Goal: Complete application form: Complete application form

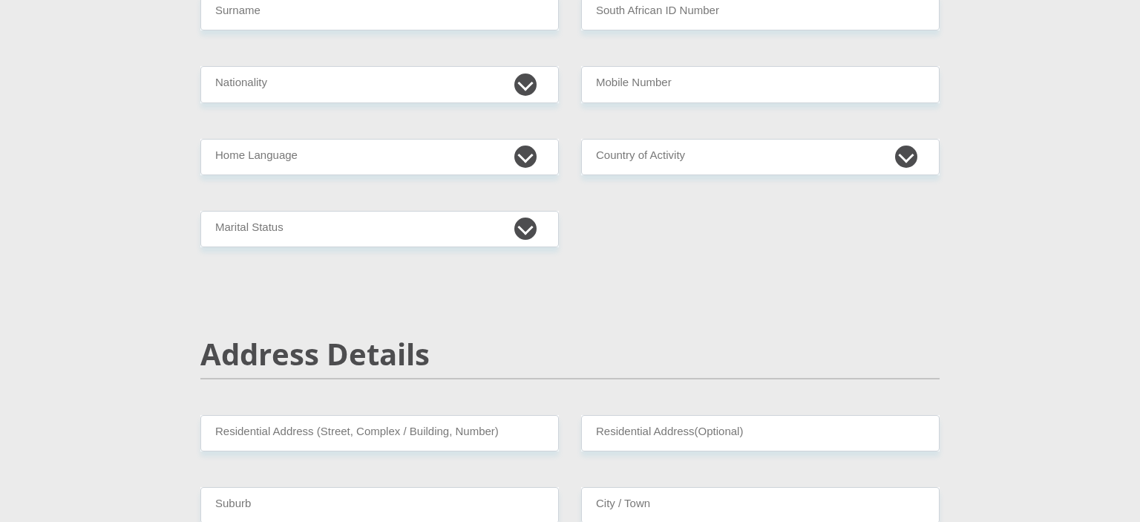
scroll to position [117, 0]
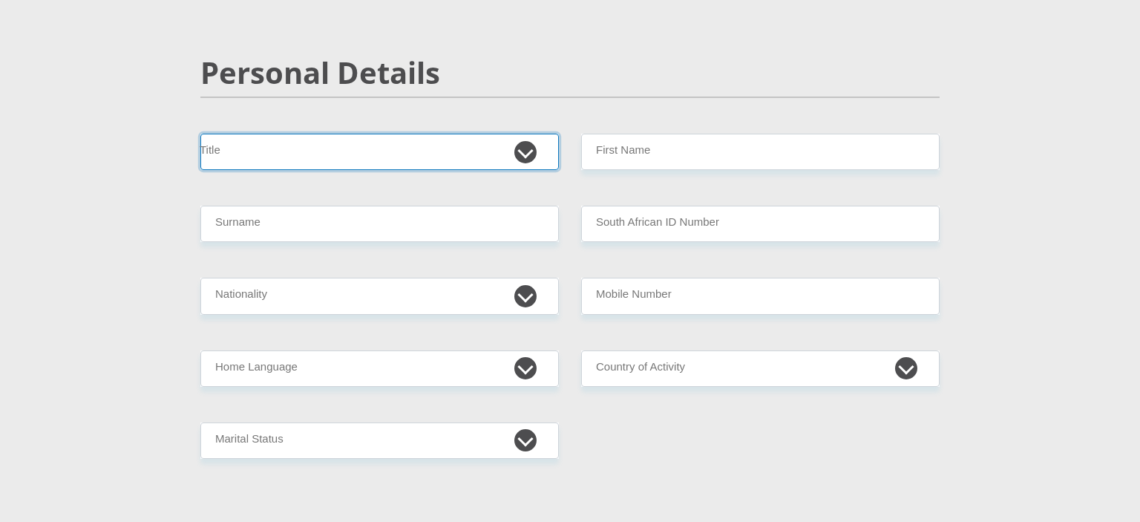
click at [200, 134] on select "Mr Ms Mrs Dr [PERSON_NAME]" at bounding box center [379, 152] width 358 height 36
select select "Ms"
click option "Ms" at bounding box center [0, 0] width 0 height 0
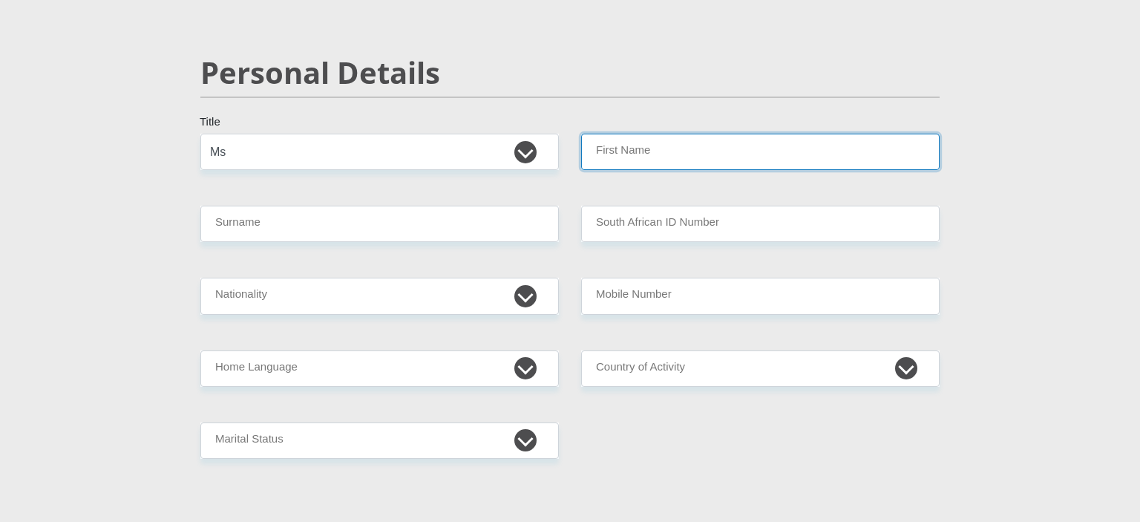
click at [606, 166] on input "First Name" at bounding box center [760, 152] width 358 height 36
type input "nomaswazi"
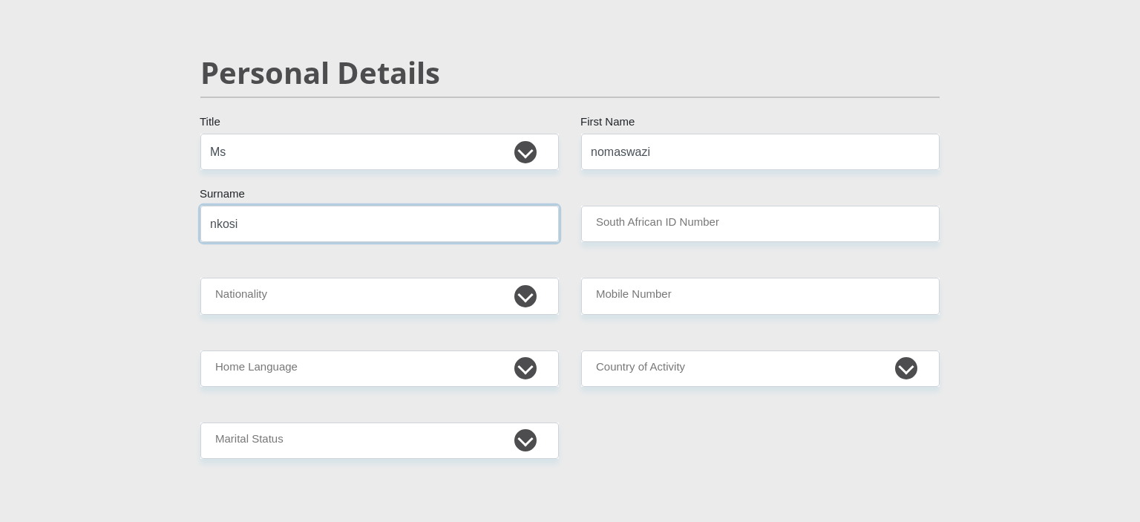
type input "nkosi"
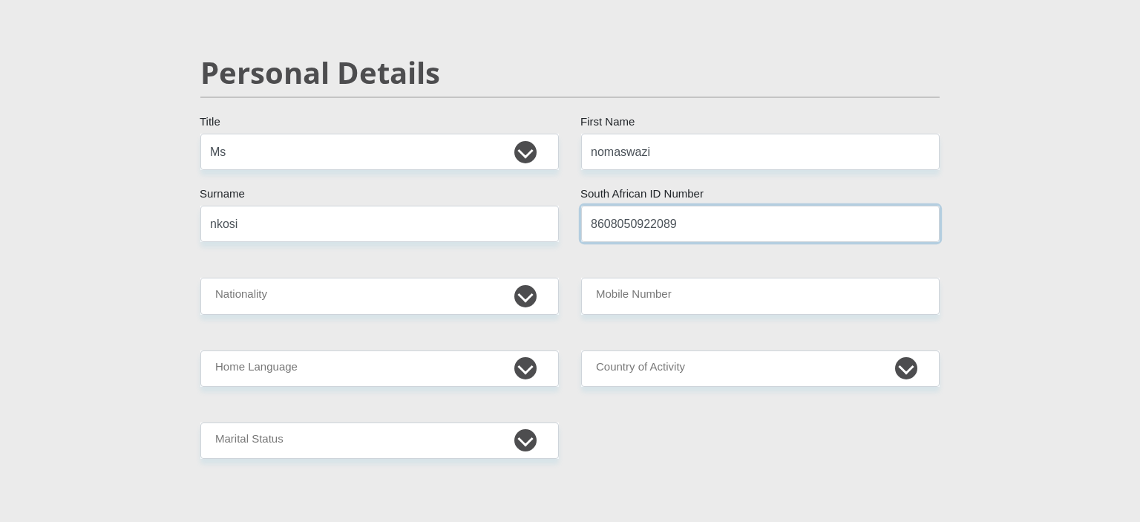
type input "8608050922089"
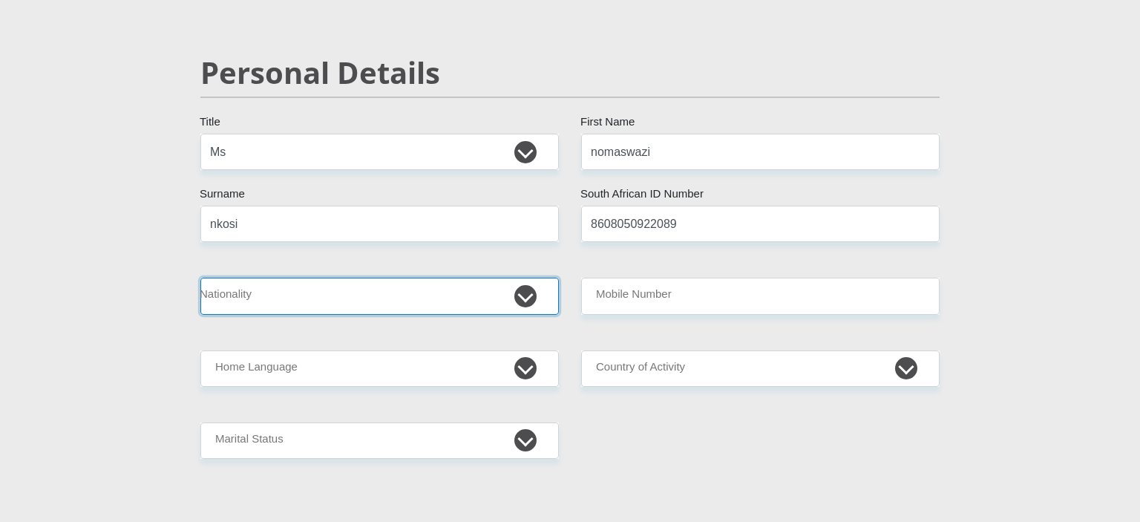
click at [200, 278] on select "[GEOGRAPHIC_DATA] [GEOGRAPHIC_DATA] [GEOGRAPHIC_DATA] [GEOGRAPHIC_DATA] [GEOGRA…" at bounding box center [379, 296] width 358 height 36
select select "ZAF"
click option "[GEOGRAPHIC_DATA]" at bounding box center [0, 0] width 0 height 0
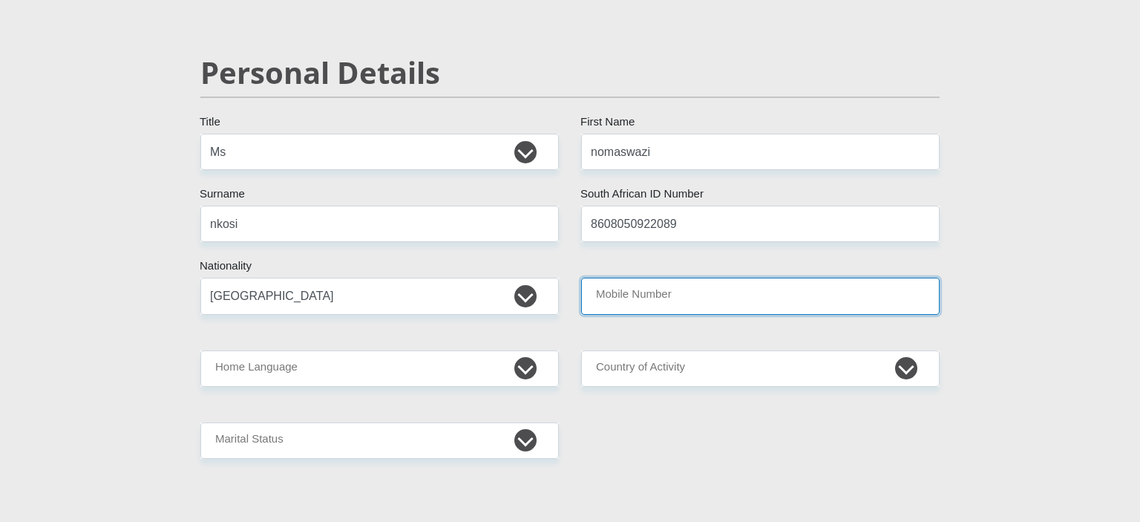
click at [623, 297] on input "Mobile Number" at bounding box center [760, 296] width 358 height 36
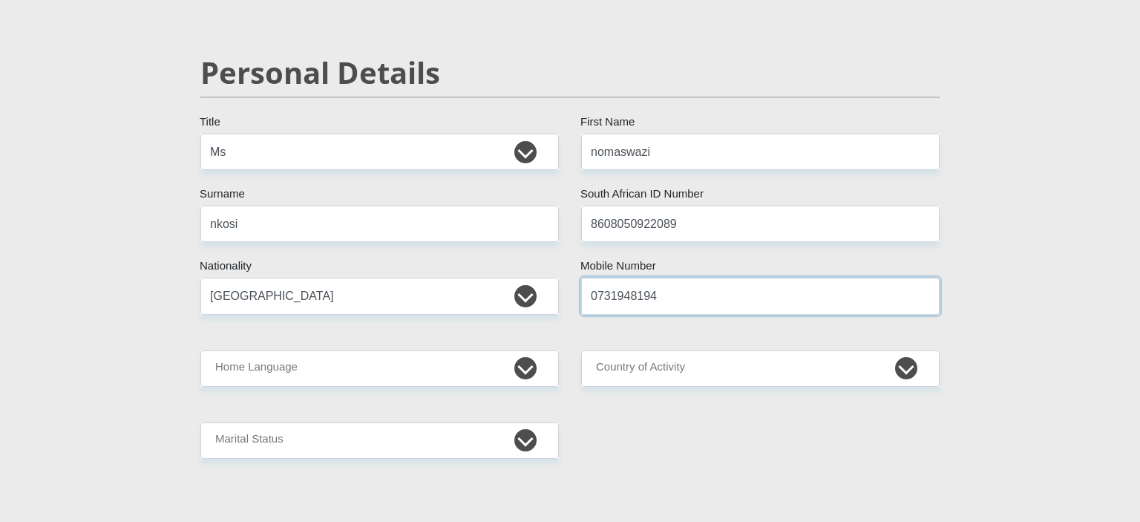
type input "0731948194"
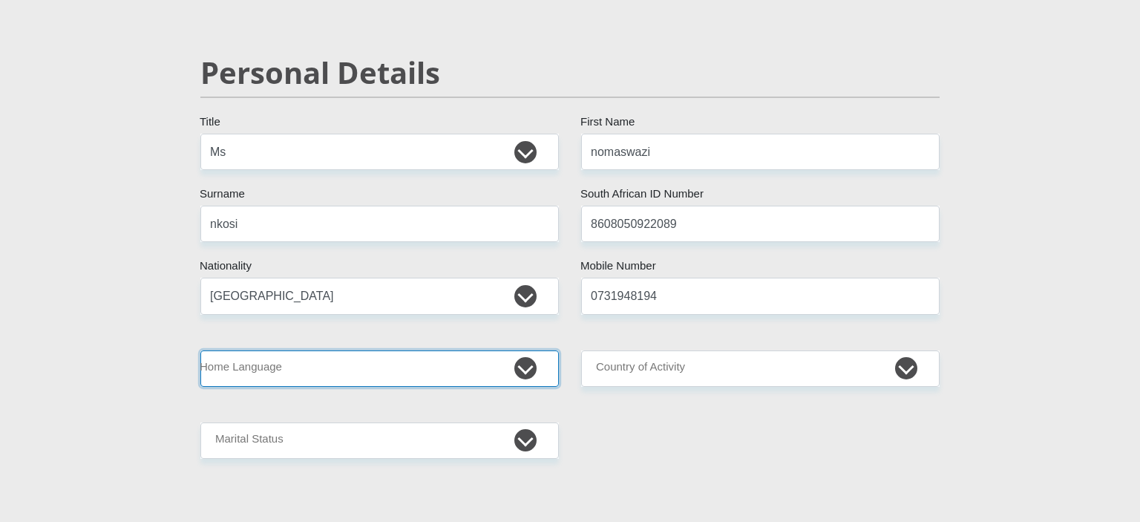
click at [200, 350] on select "Afrikaans English Sepedi South Ndebele Southern Sotho Swati Tsonga Tswana Venda…" at bounding box center [379, 368] width 358 height 36
select select "[DATE]"
click option "Zulu" at bounding box center [0, 0] width 0 height 0
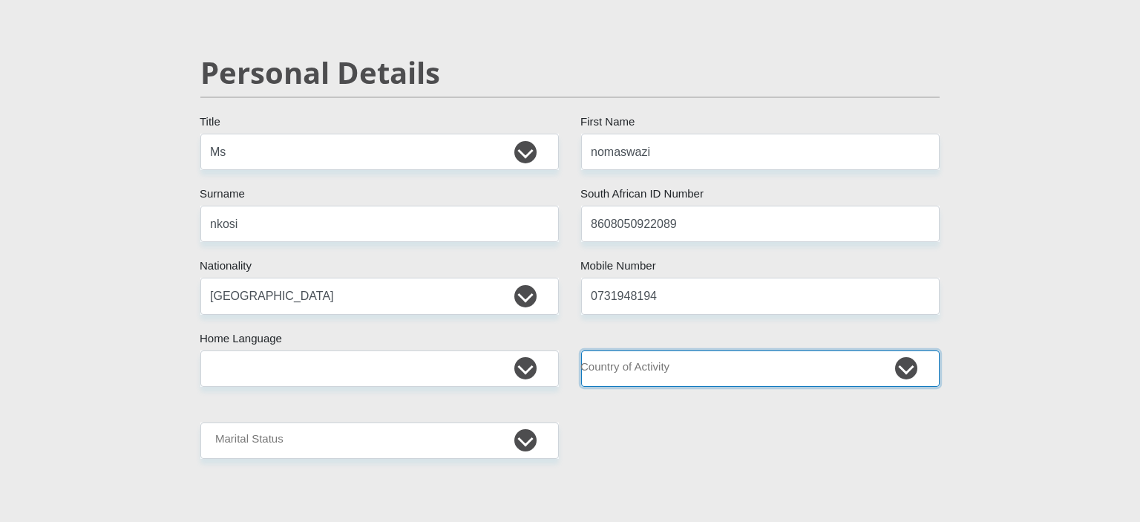
click at [581, 350] on select "[GEOGRAPHIC_DATA] [GEOGRAPHIC_DATA] [GEOGRAPHIC_DATA] [GEOGRAPHIC_DATA] [GEOGRA…" at bounding box center [760, 368] width 358 height 36
select select "ZAF"
click option "[GEOGRAPHIC_DATA]" at bounding box center [0, 0] width 0 height 0
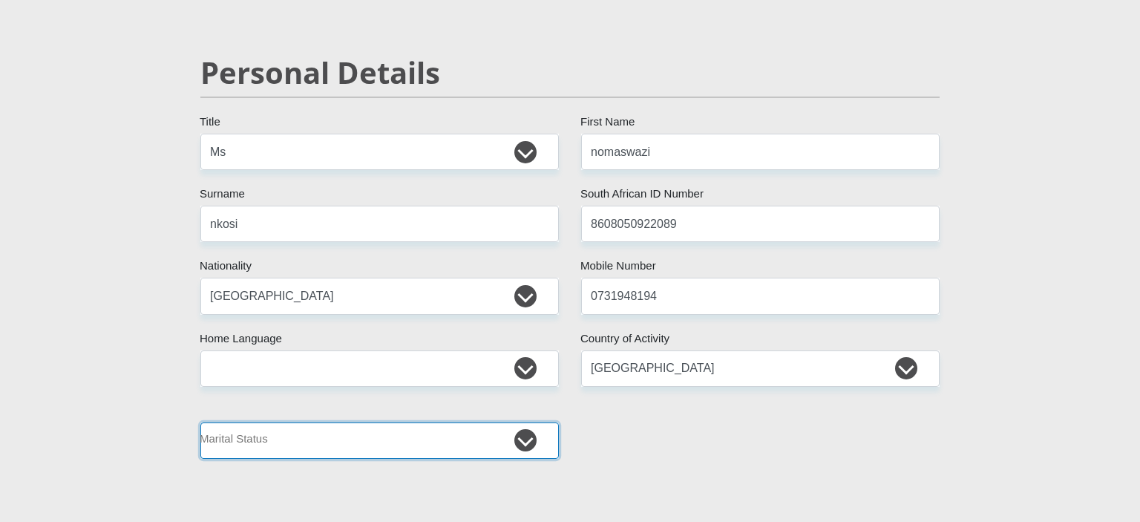
click at [200, 422] on select "Married ANC Single Divorced Widowed Married COP or Customary Law" at bounding box center [379, 440] width 358 height 36
select select "2"
click option "Single" at bounding box center [0, 0] width 0 height 0
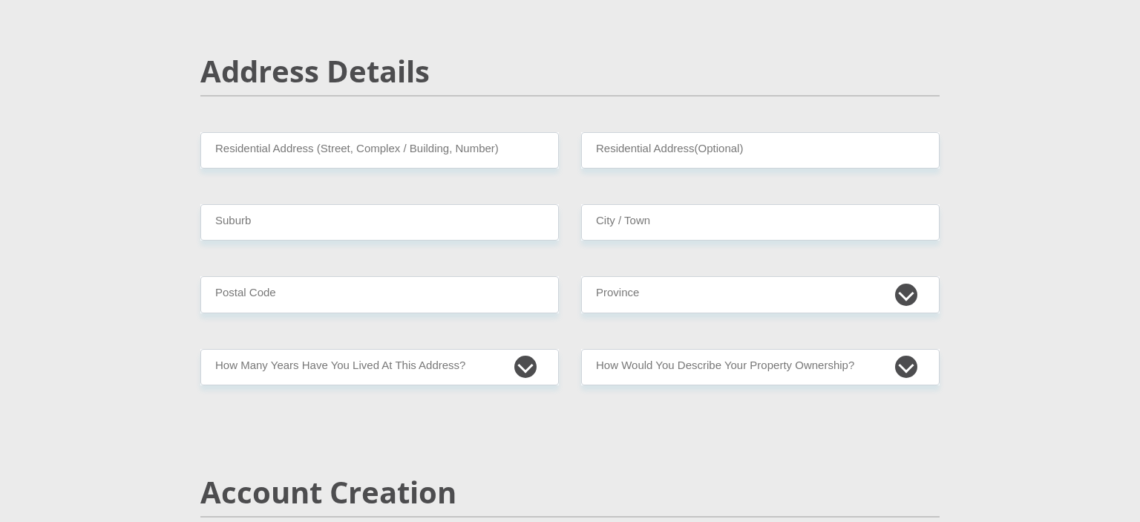
scroll to position [628, 0]
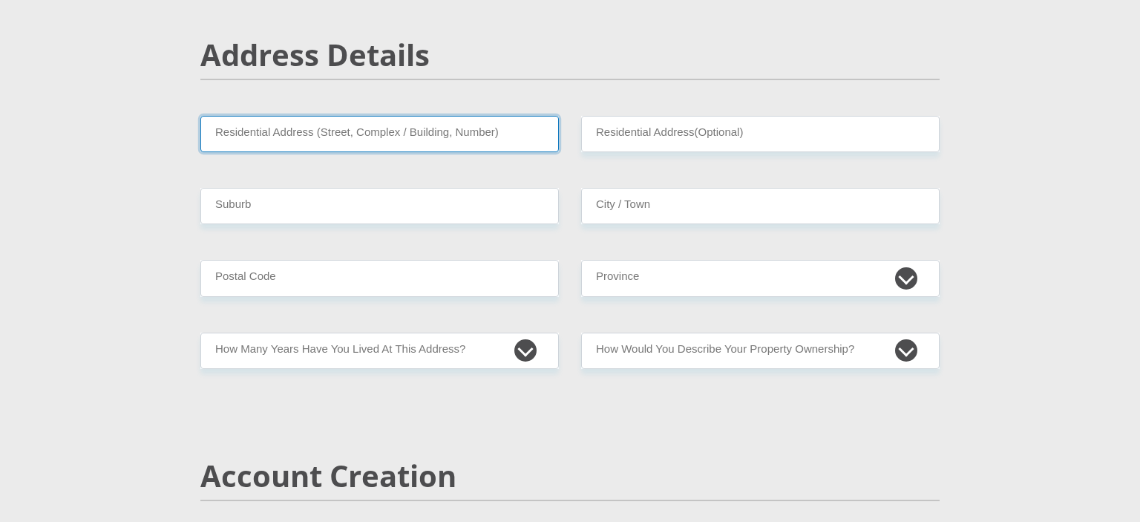
click at [459, 139] on input "Residential Address (Street, Complex / Building, Number)" at bounding box center [379, 134] width 358 height 36
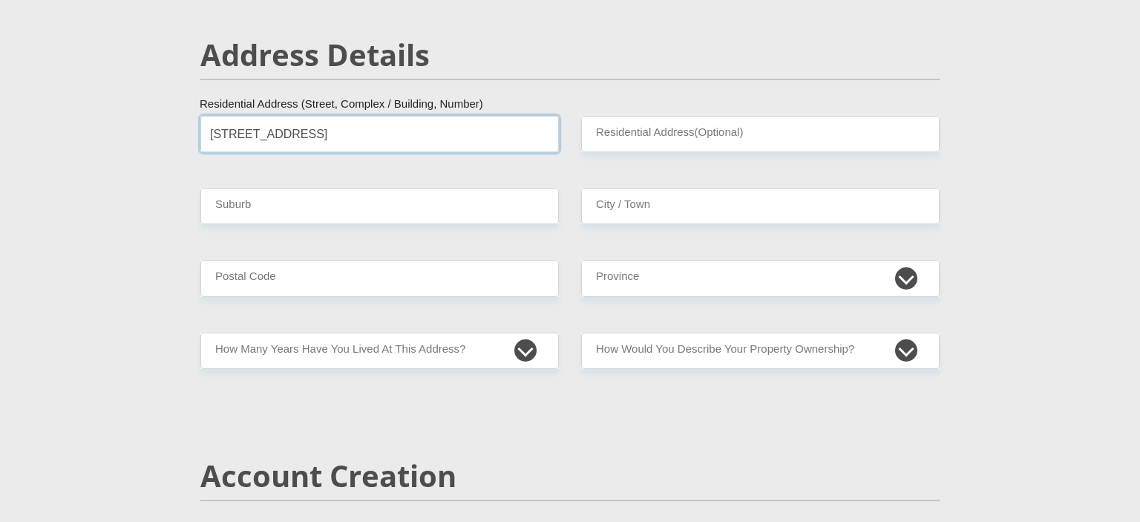
type input "[STREET_ADDRESS]"
click at [407, 212] on input "Suburb" at bounding box center [379, 206] width 358 height 36
type input "emdeni"
click at [619, 200] on input "City / Town" at bounding box center [760, 206] width 358 height 36
type input "Soweto"
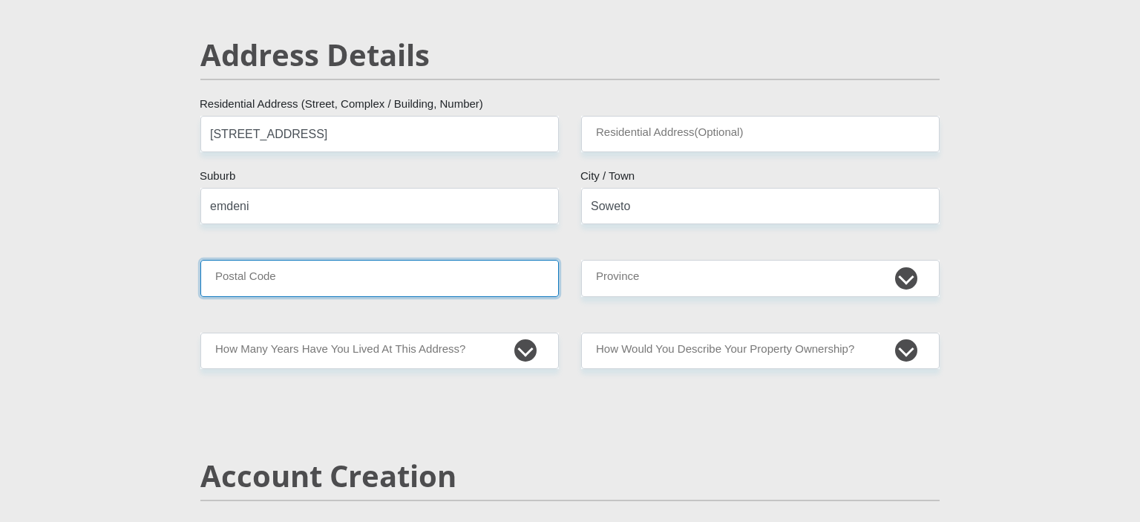
click at [414, 285] on input "Postal Code" at bounding box center [379, 278] width 358 height 36
type input "1868"
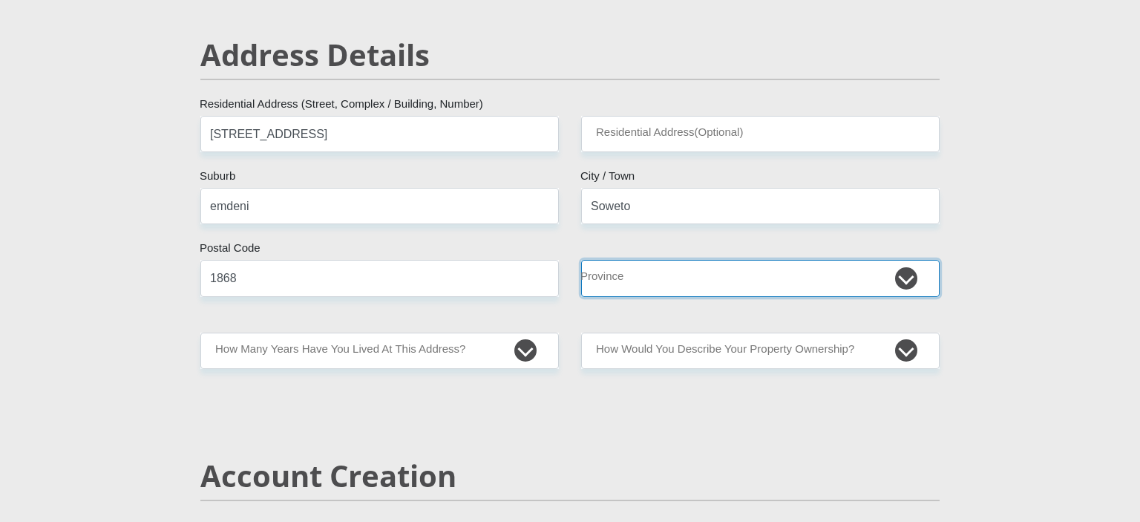
click at [581, 260] on select "Eastern Cape Free State [GEOGRAPHIC_DATA] [GEOGRAPHIC_DATA][DATE] [GEOGRAPHIC_D…" at bounding box center [760, 278] width 358 height 36
select select "Gauteng"
click option "Gauteng" at bounding box center [0, 0] width 0 height 0
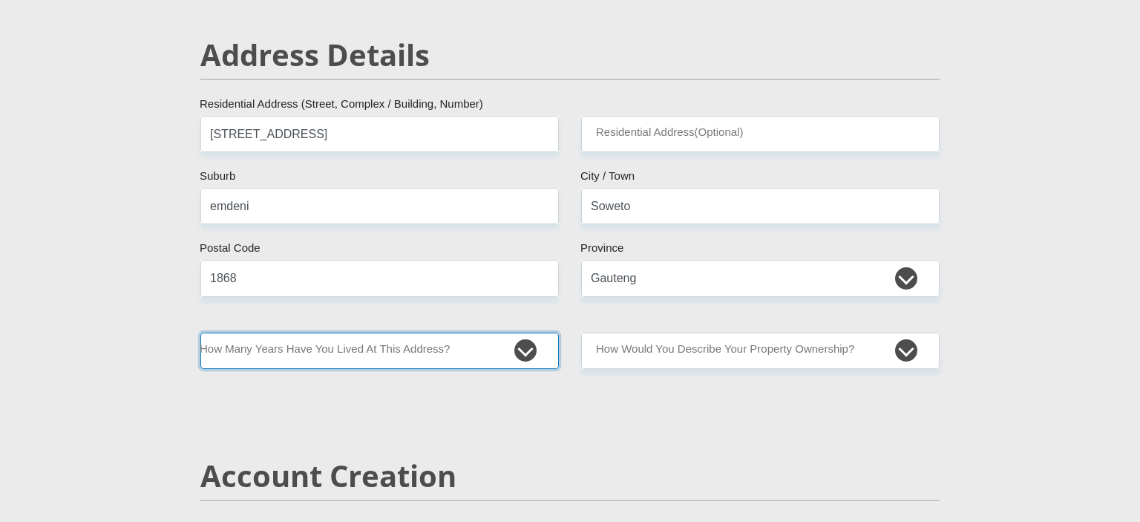
click at [200, 332] on select "less than 1 year 1-3 years 3-5 years 5+ years" at bounding box center [379, 350] width 358 height 36
select select "5"
click option "5+ years" at bounding box center [0, 0] width 0 height 0
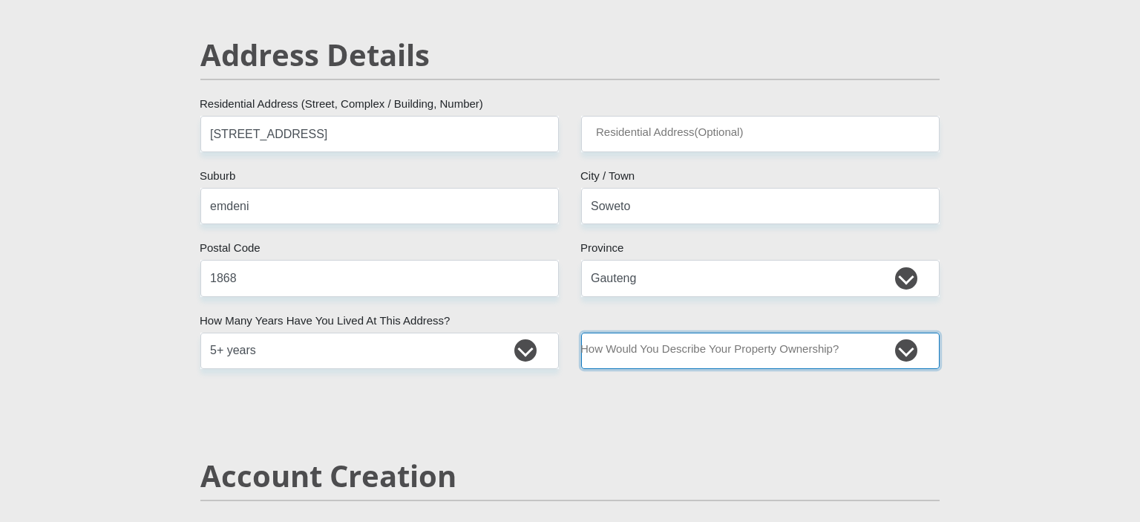
click at [581, 332] on select "Owned Rented Family Owned Company Dwelling" at bounding box center [760, 350] width 358 height 36
select select "parents"
click option "Family Owned" at bounding box center [0, 0] width 0 height 0
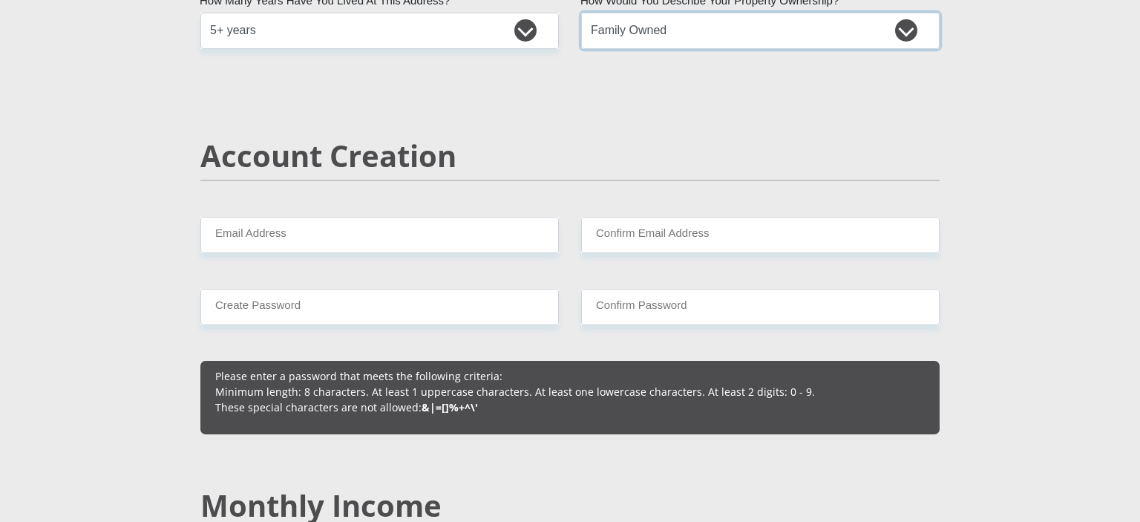
scroll to position [1146, 0]
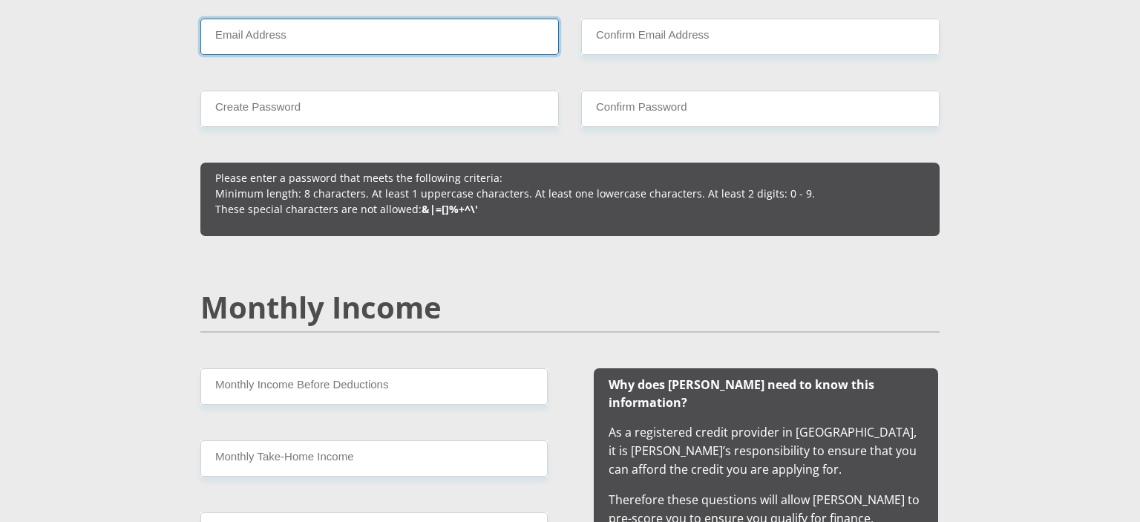
click at [479, 33] on input "Email Address" at bounding box center [379, 37] width 358 height 36
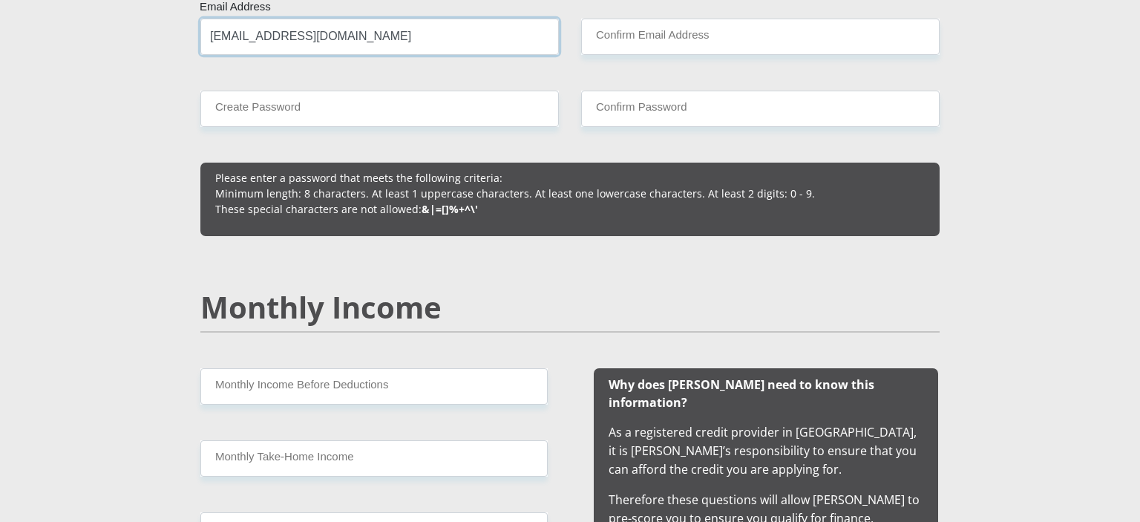
type input "[EMAIL_ADDRESS][DOMAIN_NAME]"
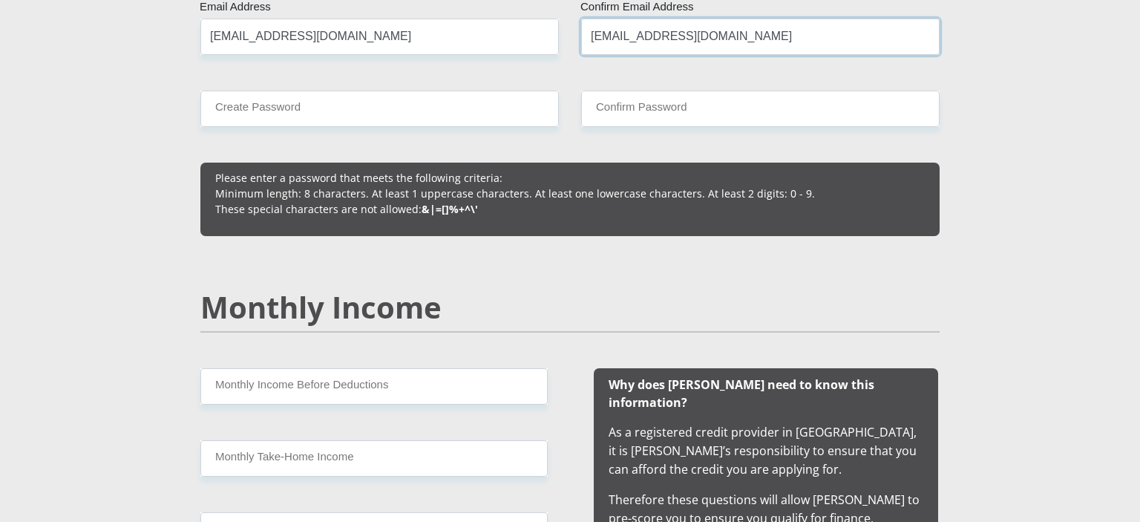
type input "[EMAIL_ADDRESS][DOMAIN_NAME]"
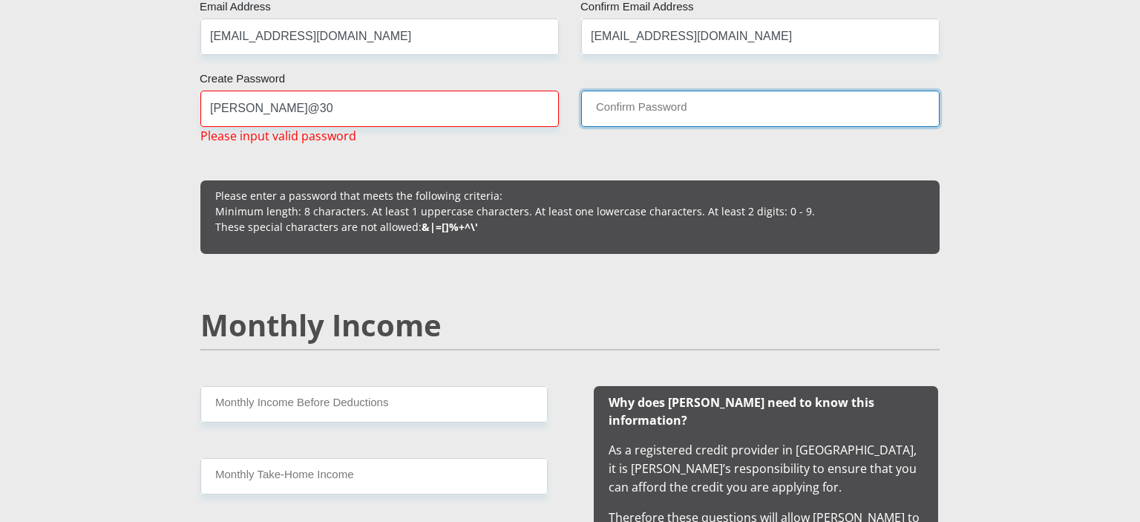
click at [683, 109] on input "Confirm Password" at bounding box center [760, 109] width 358 height 36
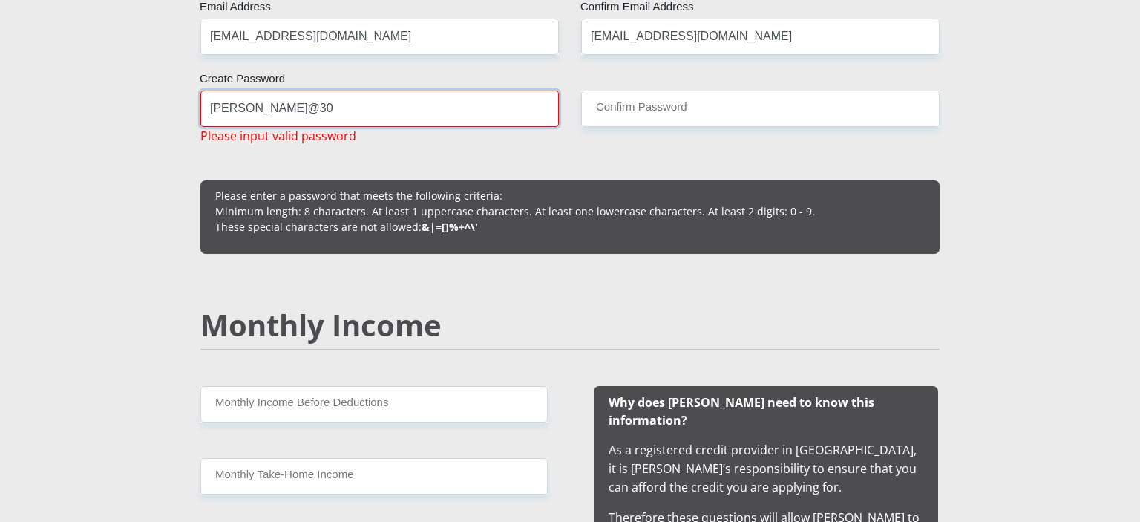
click at [264, 106] on input "[PERSON_NAME]@30" at bounding box center [379, 109] width 358 height 36
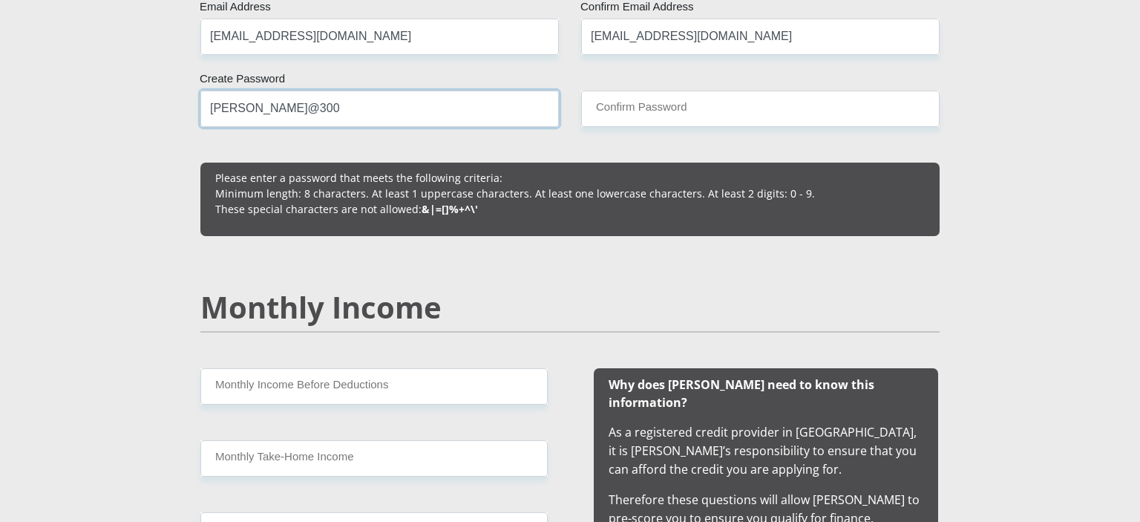
type input "[PERSON_NAME]@300"
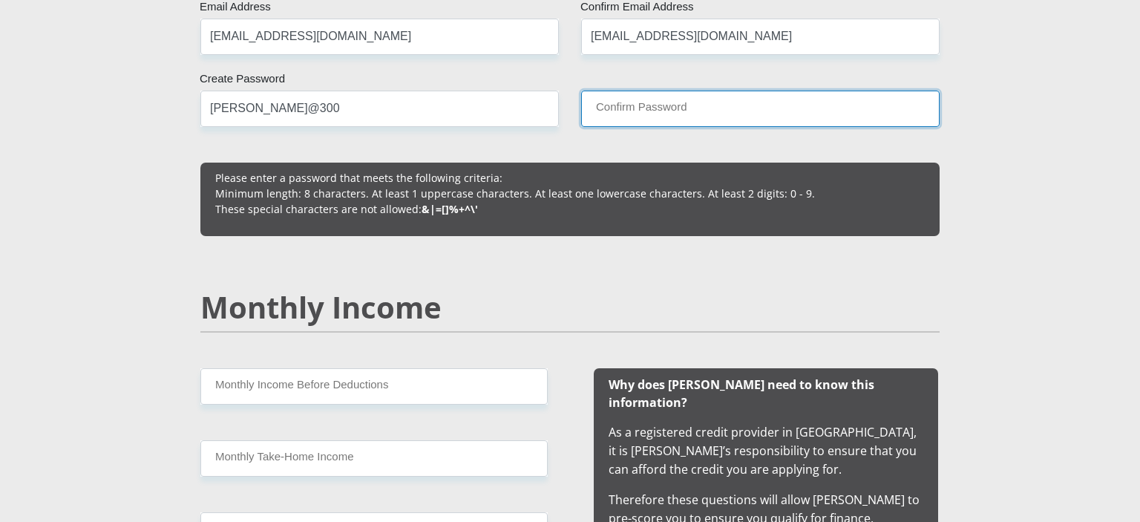
click at [610, 115] on input "Confirm Password" at bounding box center [760, 109] width 358 height 36
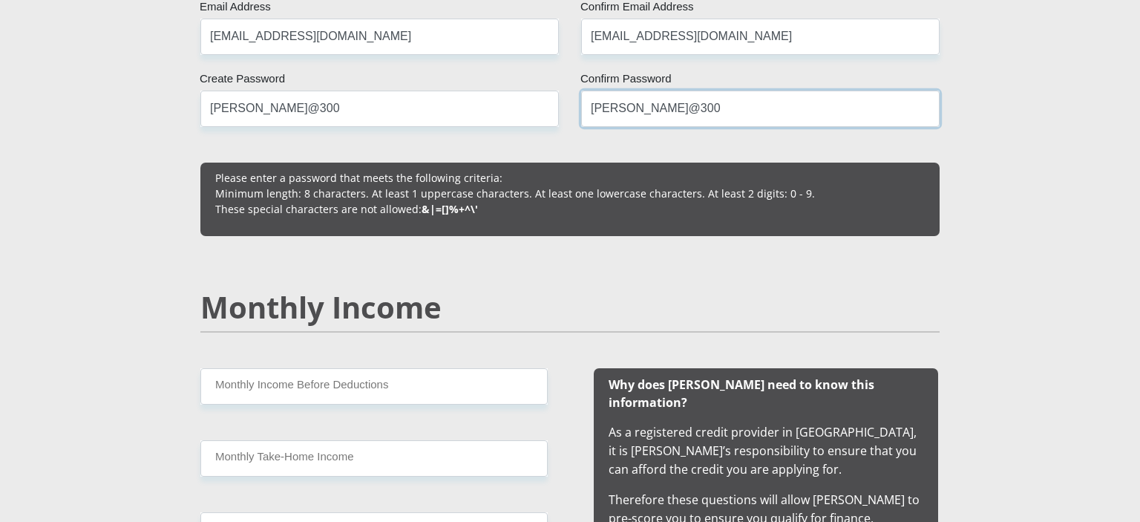
type input "[PERSON_NAME]@300"
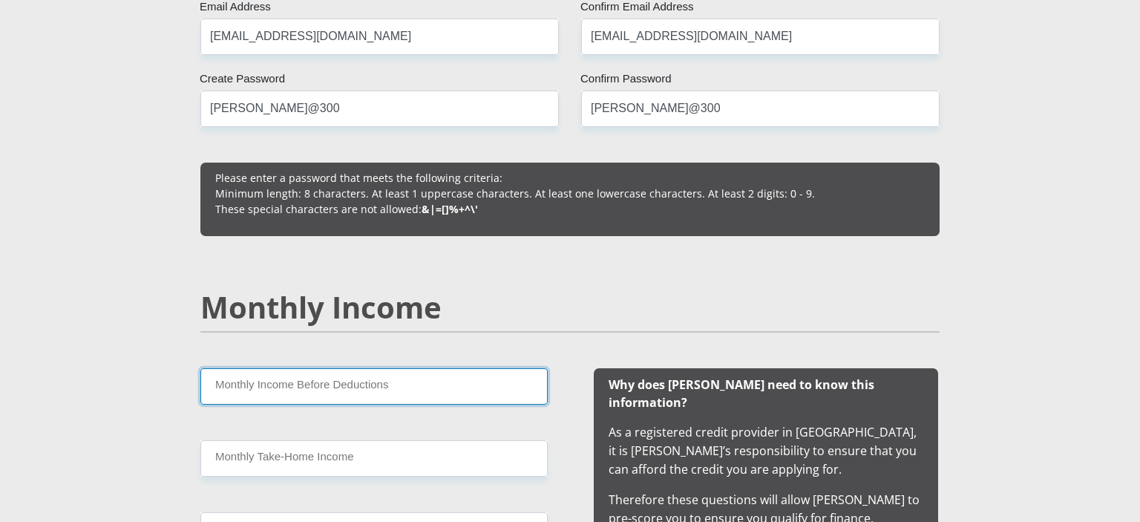
click at [439, 380] on input "Monthly Income Before Deductions" at bounding box center [373, 386] width 347 height 36
type input "28950"
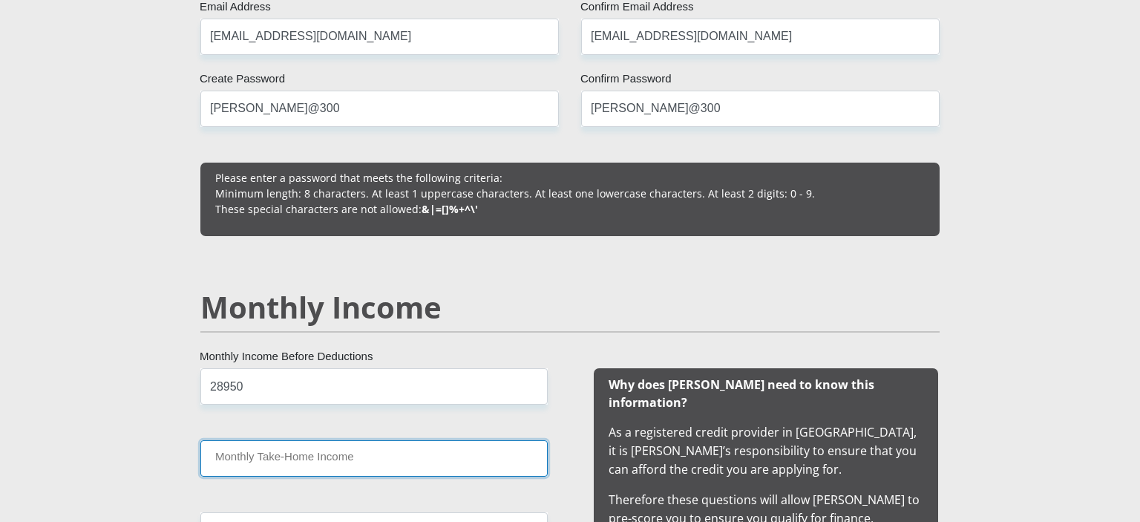
click at [436, 458] on input "Monthly Take-Home Income" at bounding box center [373, 458] width 347 height 36
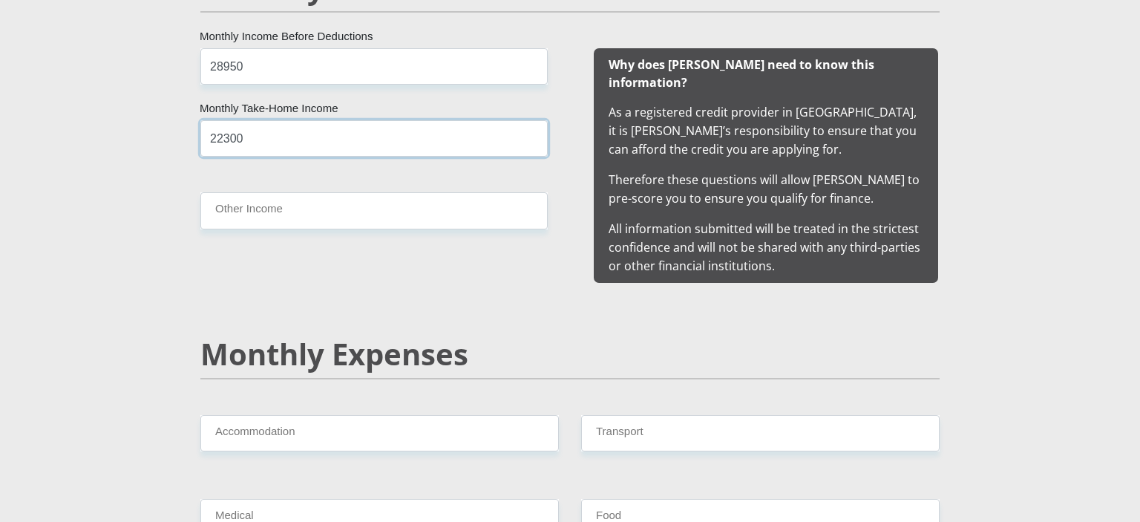
scroll to position [1455, 0]
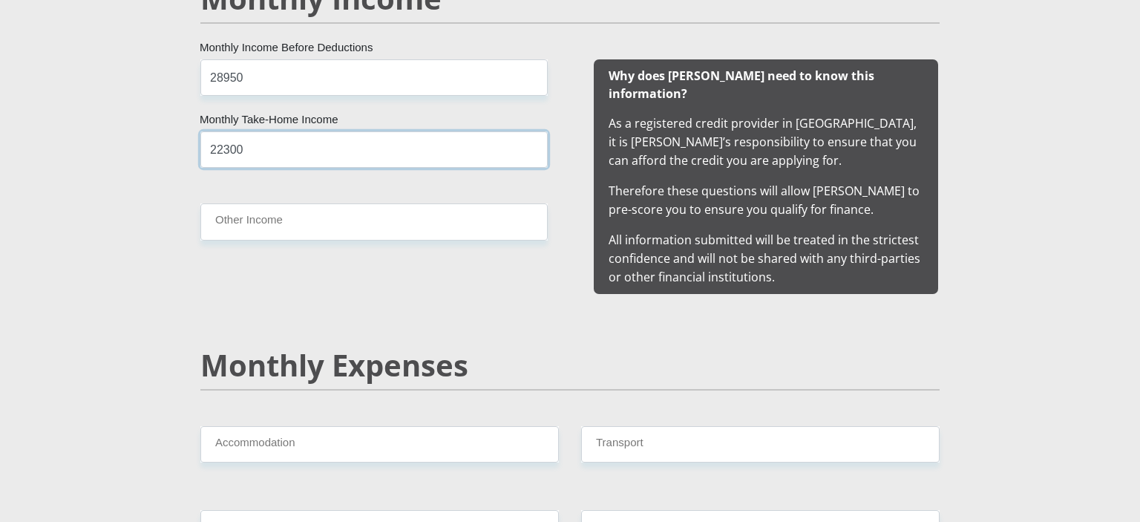
type input "22300"
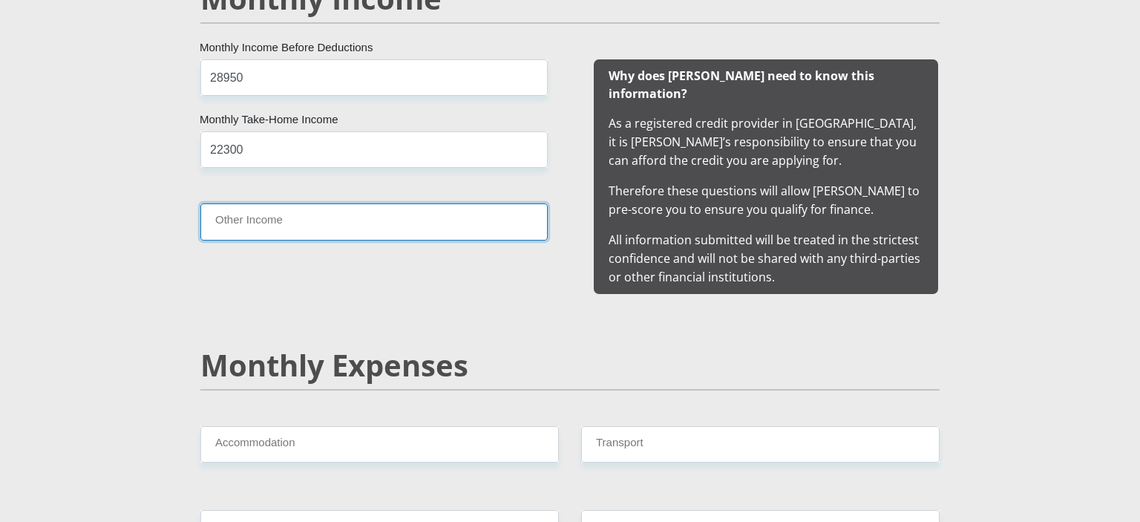
click at [448, 214] on input "Other Income" at bounding box center [373, 221] width 347 height 36
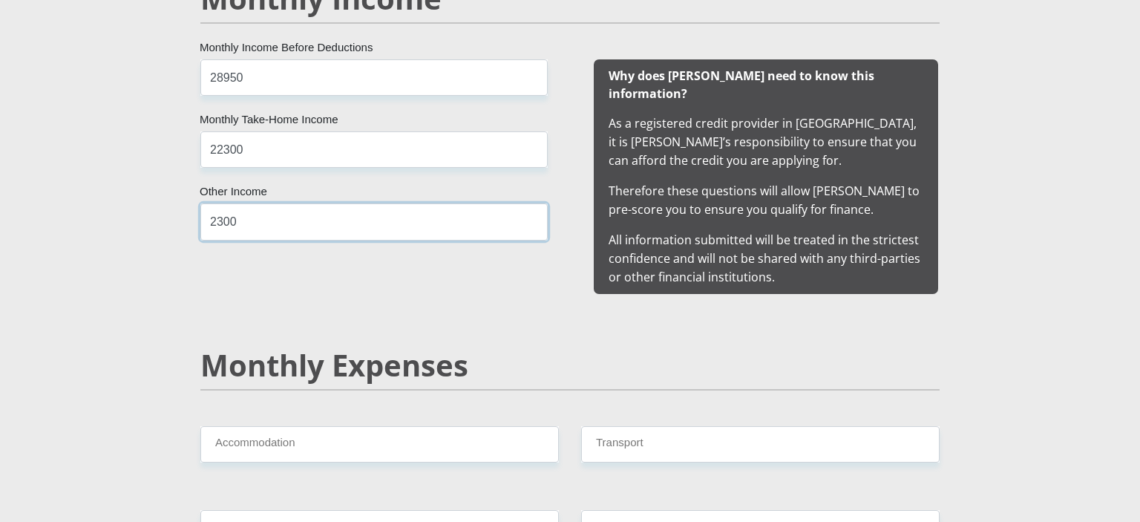
type input "2300"
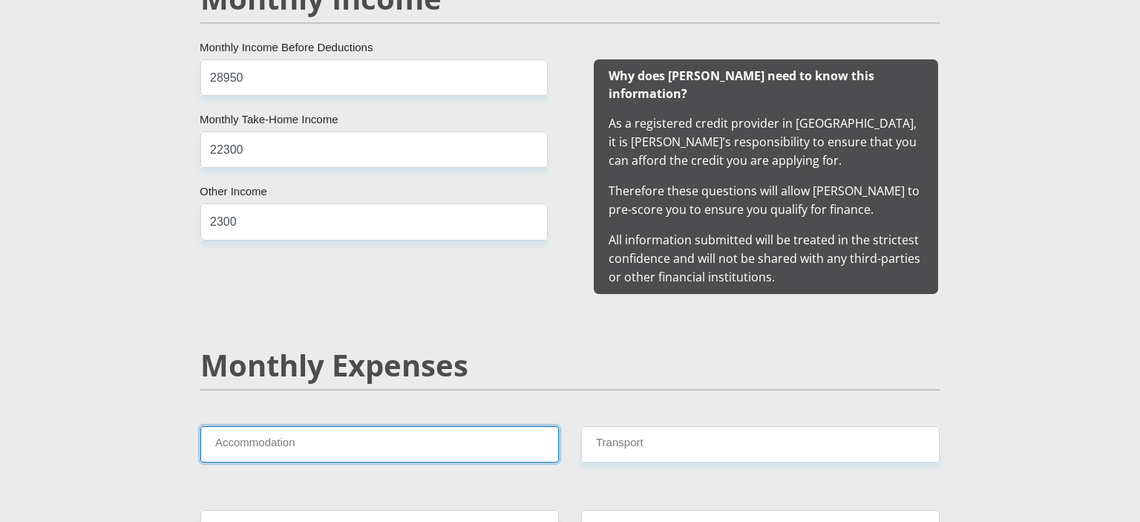
click at [443, 426] on input "Accommodation" at bounding box center [379, 444] width 358 height 36
type input "0"
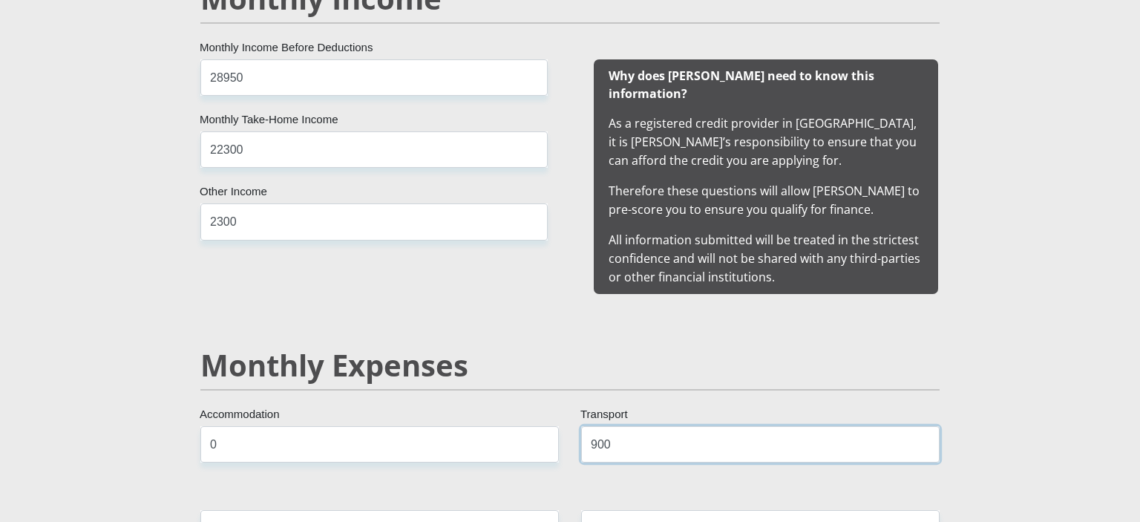
type input "900"
type input "0"
type input "1500"
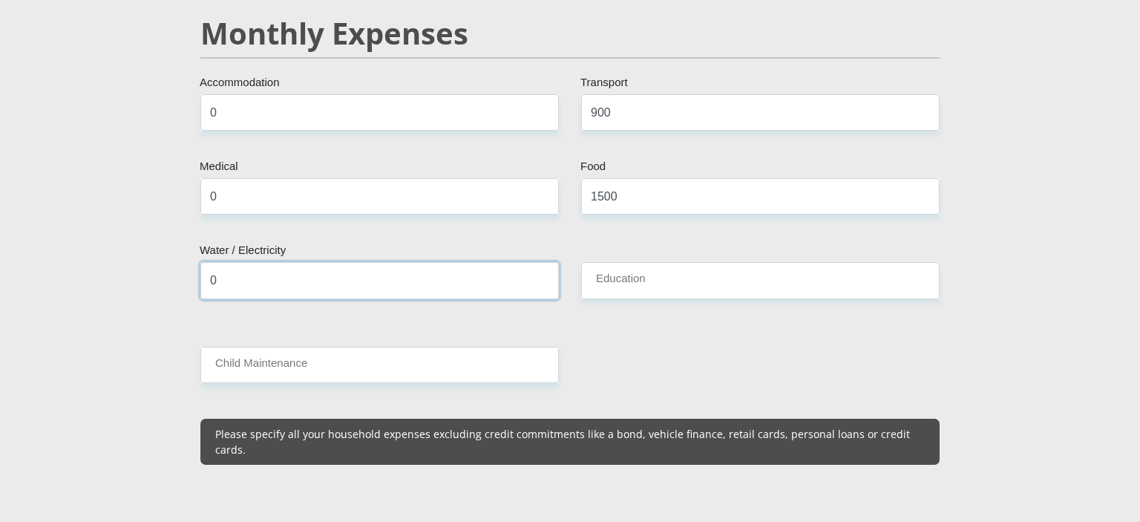
type input "0"
type input "800"
type input "500"
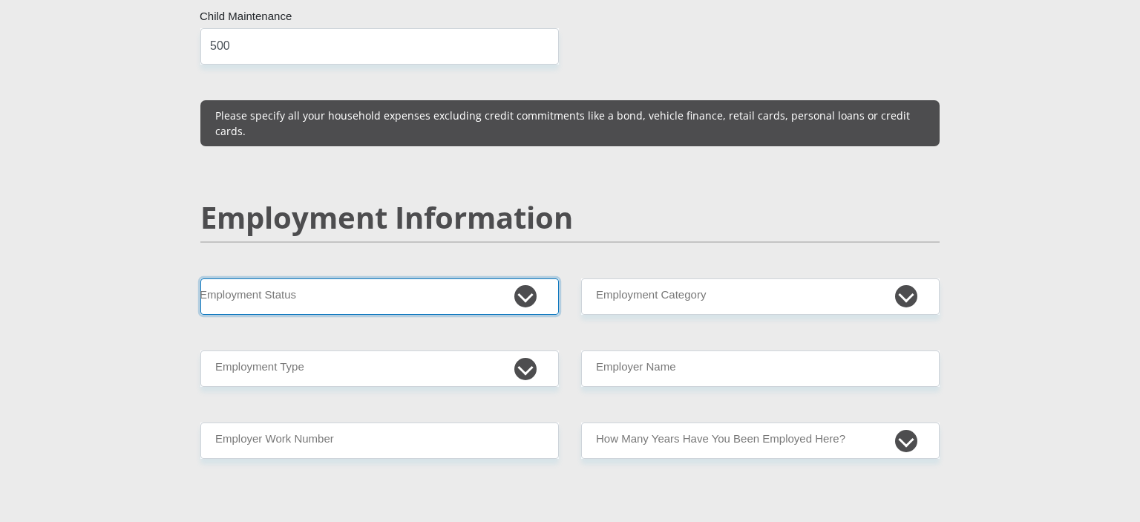
click at [200, 278] on select "Permanent/Full-time Part-time/Casual [DEMOGRAPHIC_DATA] Worker Self-Employed Ho…" at bounding box center [379, 296] width 358 height 36
select select "1"
click option "Permanent/Full-time" at bounding box center [0, 0] width 0 height 0
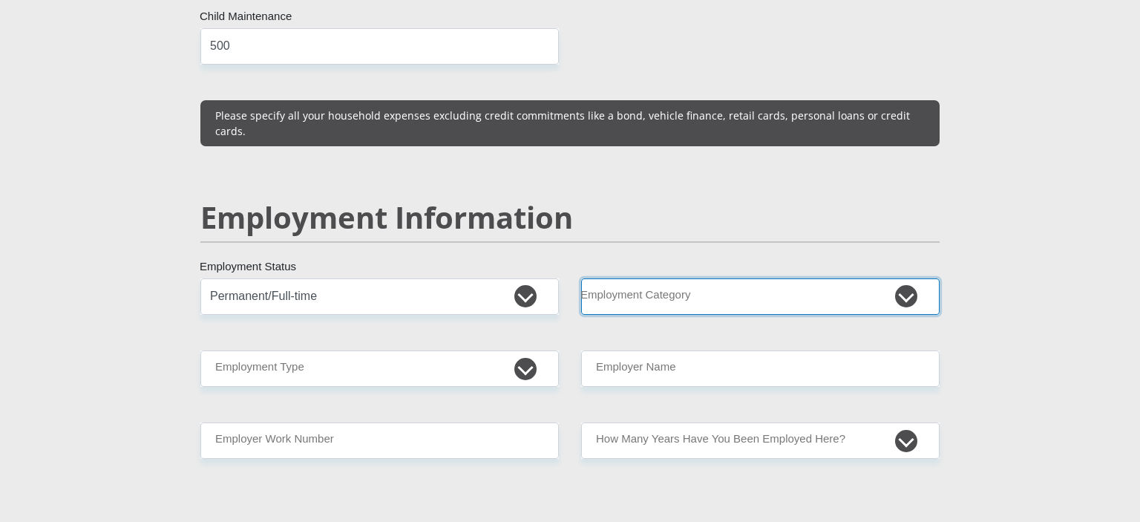
click at [581, 278] on select "AGRICULTURE ALCOHOL & TOBACCO CONSTRUCTION MATERIALS METALLURGY EQUIPMENT FOR R…" at bounding box center [760, 296] width 358 height 36
select select "13"
click option "GAMING (INCL. INTERNET" at bounding box center [0, 0] width 0 height 0
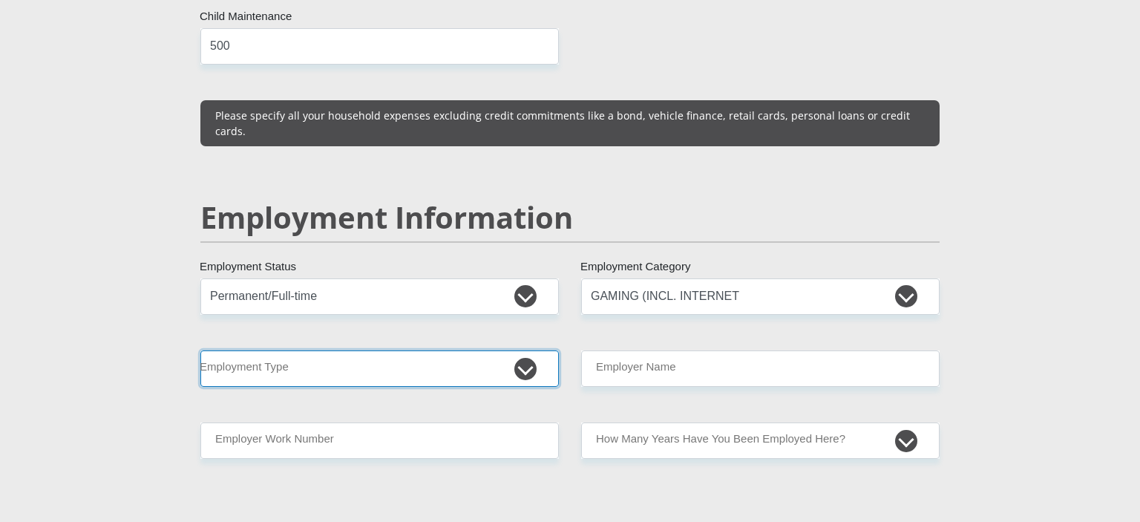
click at [200, 350] on select "College/Lecturer Craft Seller Creative Driver Executive Farmer Forces - Non Com…" at bounding box center [379, 368] width 358 height 36
select select "Sales"
click option "Sales" at bounding box center [0, 0] width 0 height 0
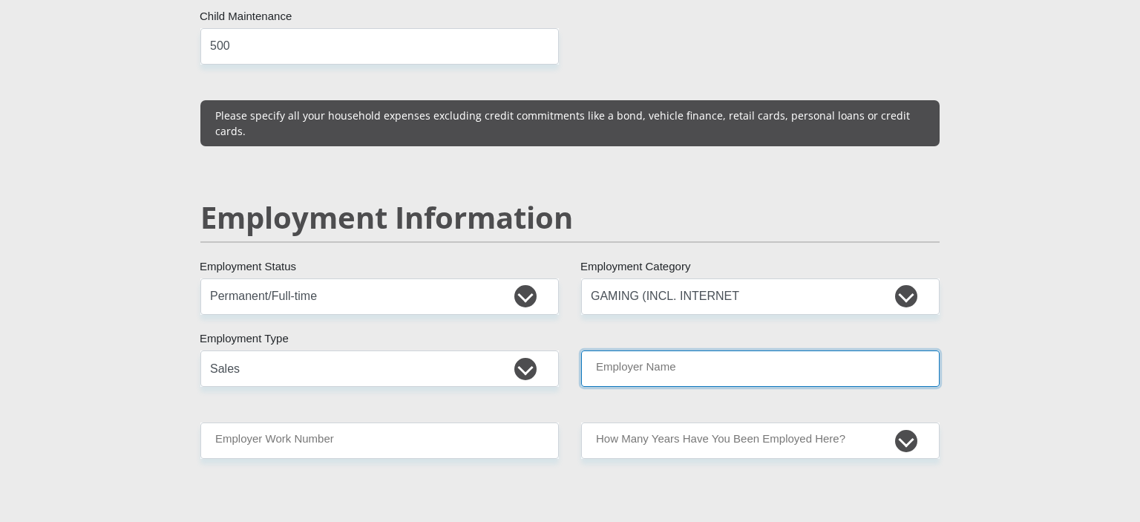
click at [626, 350] on input "Employer Name" at bounding box center [760, 368] width 358 height 36
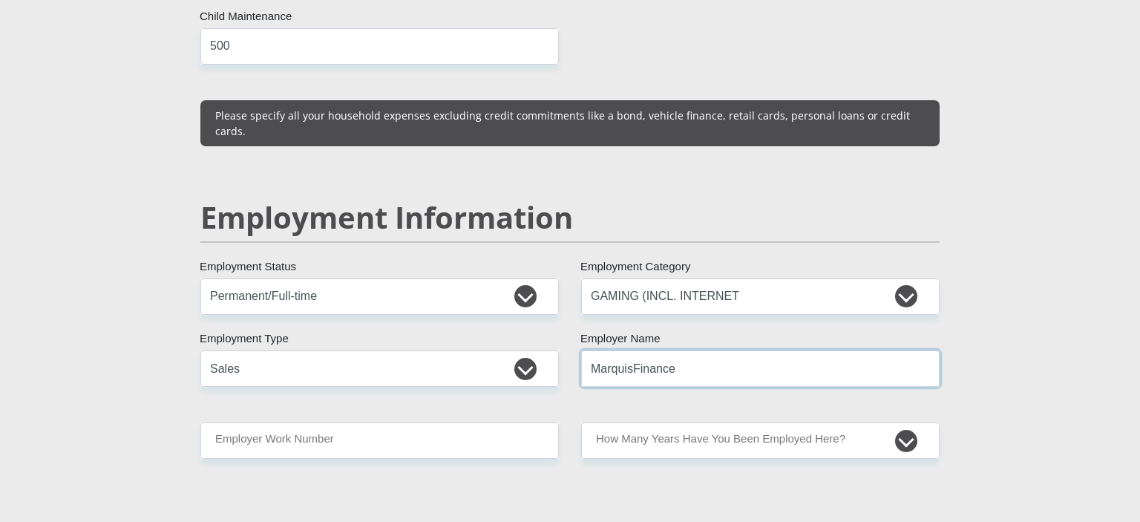
type input "MarquisFinance"
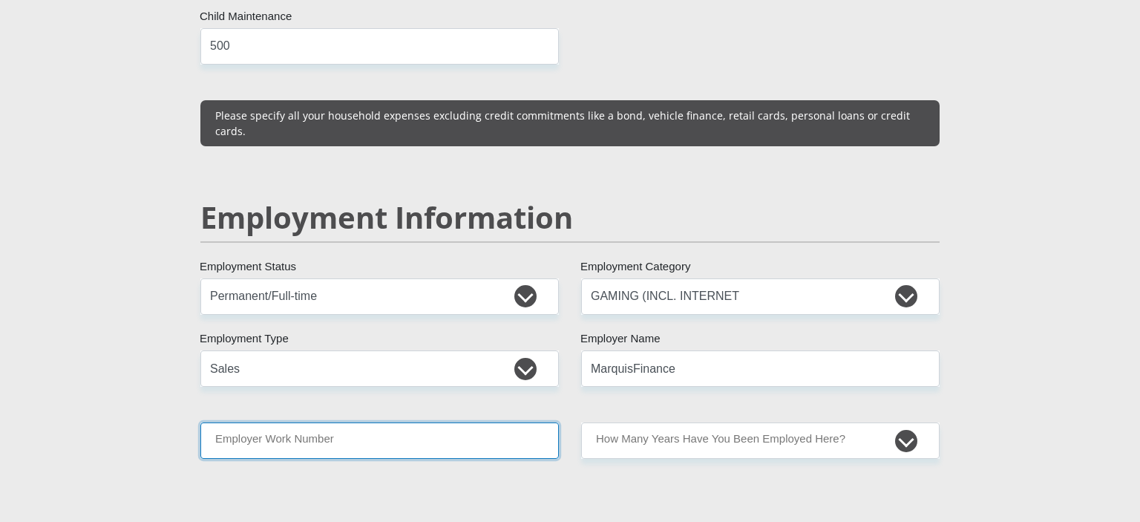
click at [429, 422] on input "Employer Work Number" at bounding box center [379, 440] width 358 height 36
type input "0104467714"
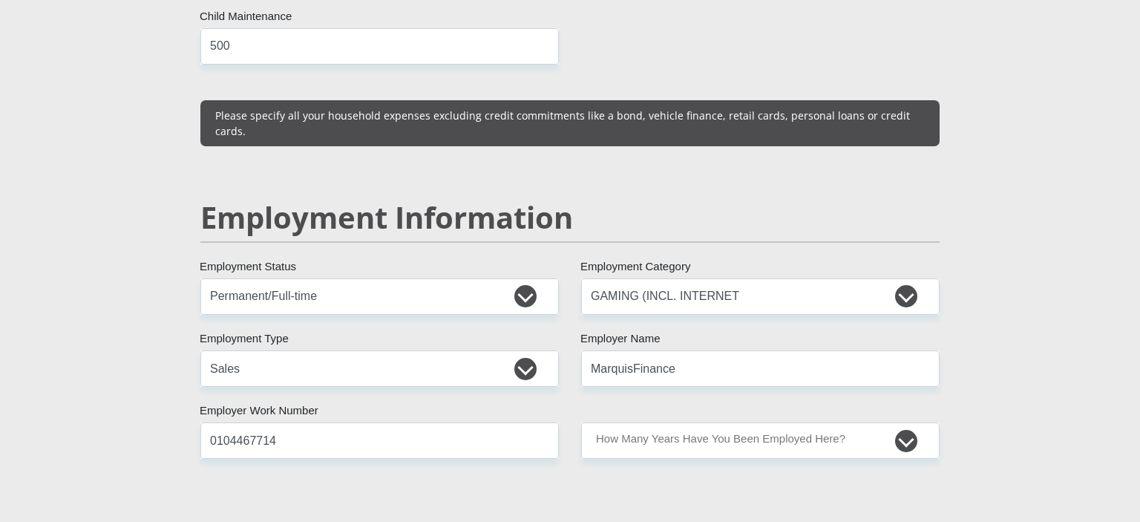
click at [402, 432] on div "Mr Ms Mrs Dr [PERSON_NAME] Title nomaswazi First Name nkosi Surname 86080509220…" at bounding box center [569, 262] width 761 height 4233
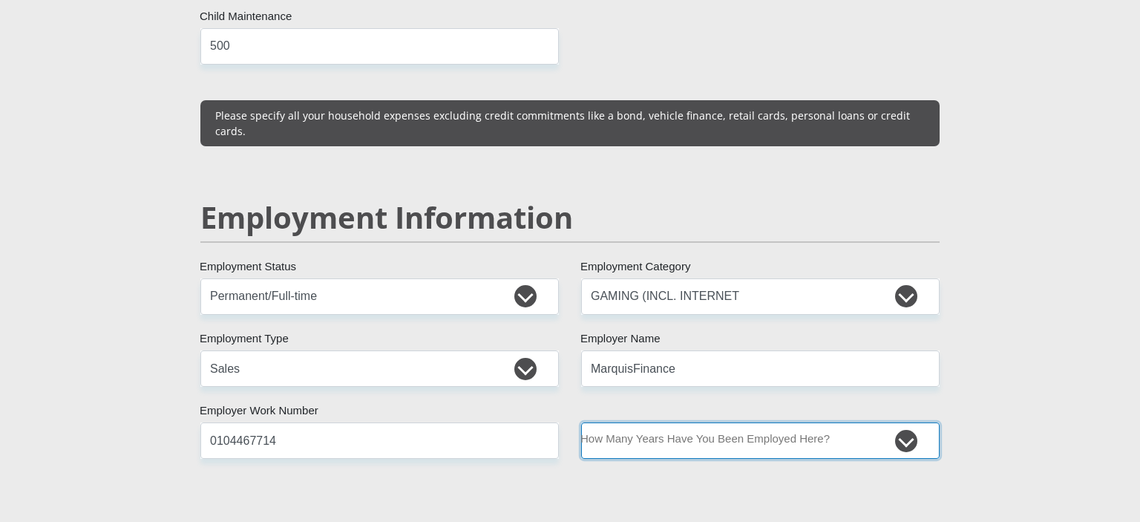
click at [581, 422] on select "less than 1 year 1-3 years 3-5 years 5+ years" at bounding box center [760, 440] width 358 height 36
select select "48"
click option "3-5 years" at bounding box center [0, 0] width 0 height 0
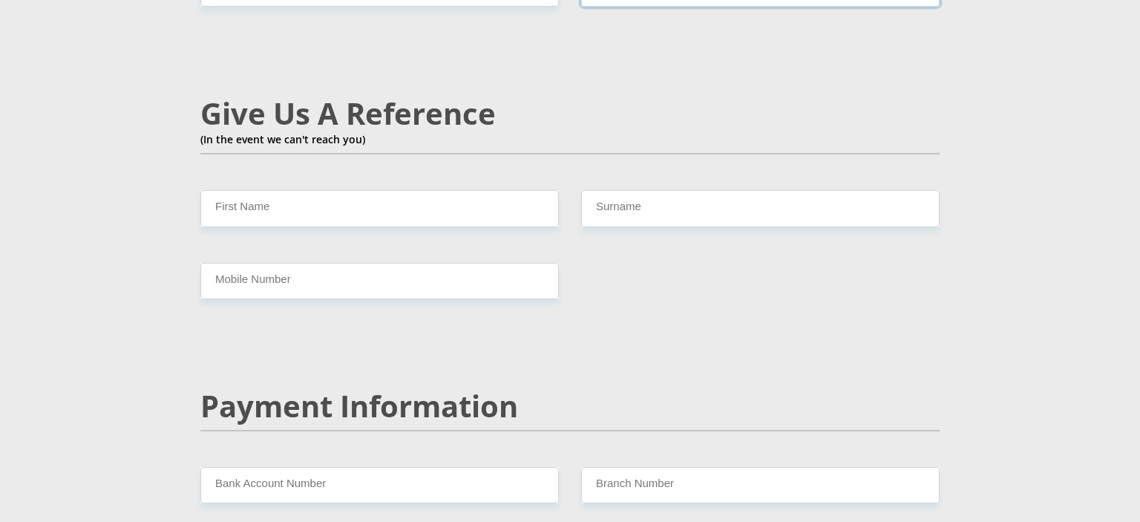
scroll to position [2568, 0]
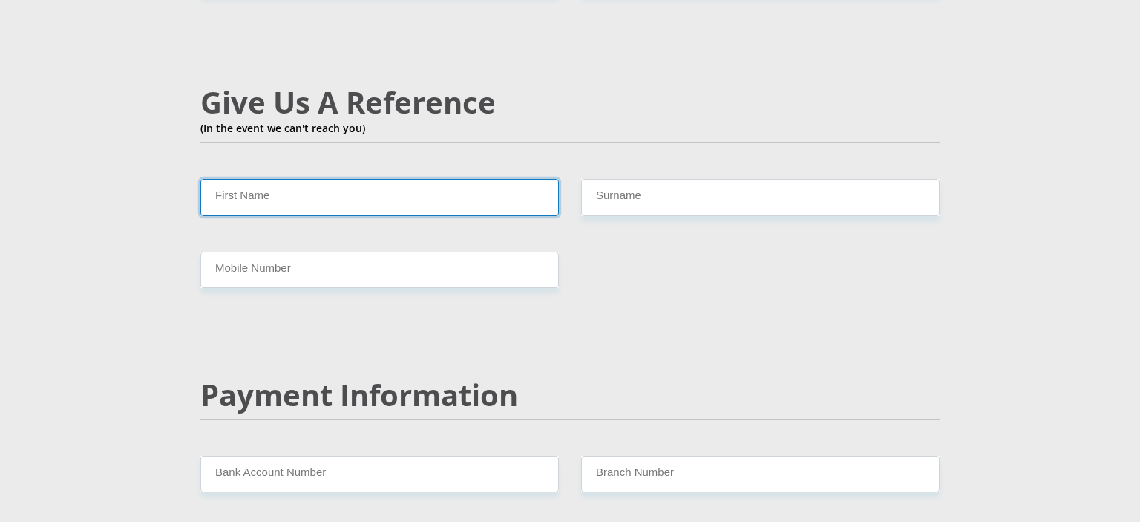
click at [399, 179] on input "First Name" at bounding box center [379, 197] width 358 height 36
type input "luyanda"
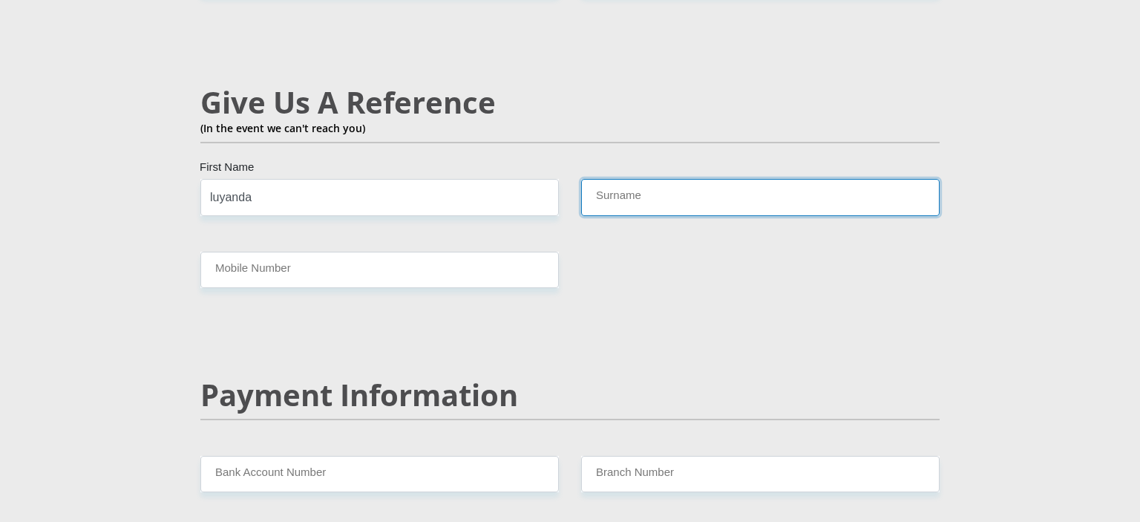
click at [617, 179] on input "Surname" at bounding box center [760, 197] width 358 height 36
type input "thenjwayo"
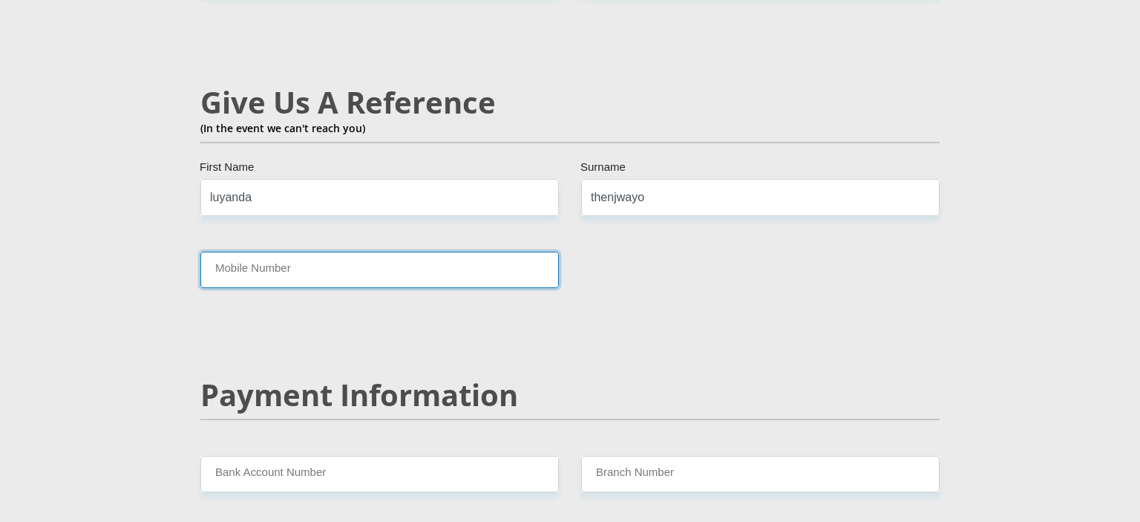
click at [483, 252] on input "Mobile Number" at bounding box center [379, 270] width 358 height 36
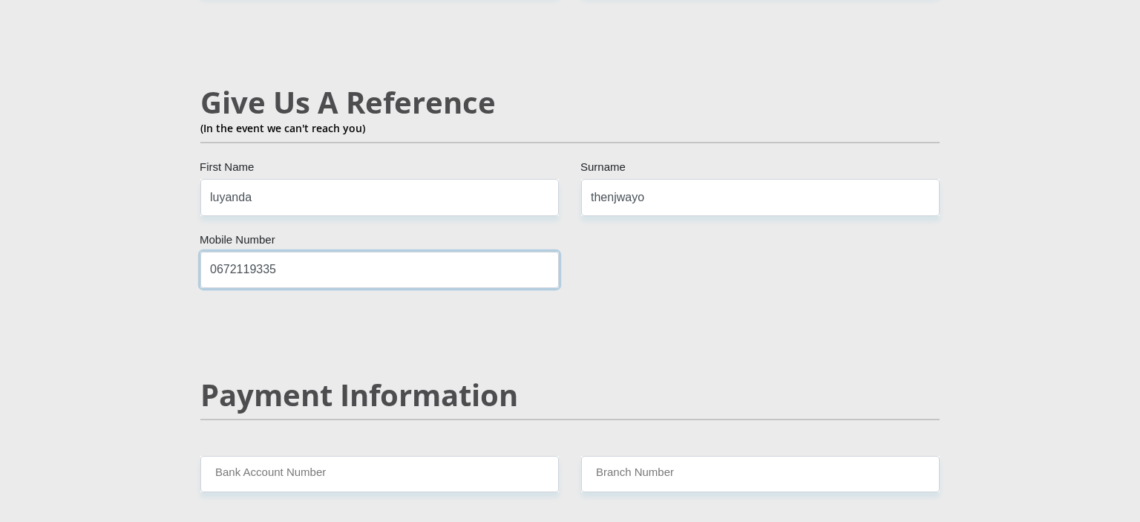
type input "0672119335"
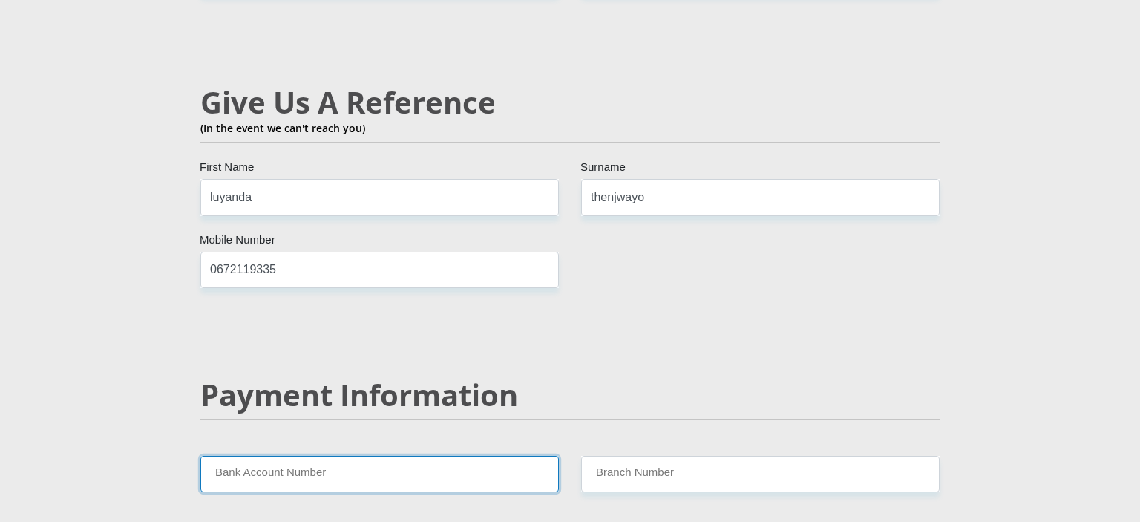
click at [433, 456] on input "Bank Account Number" at bounding box center [379, 474] width 358 height 36
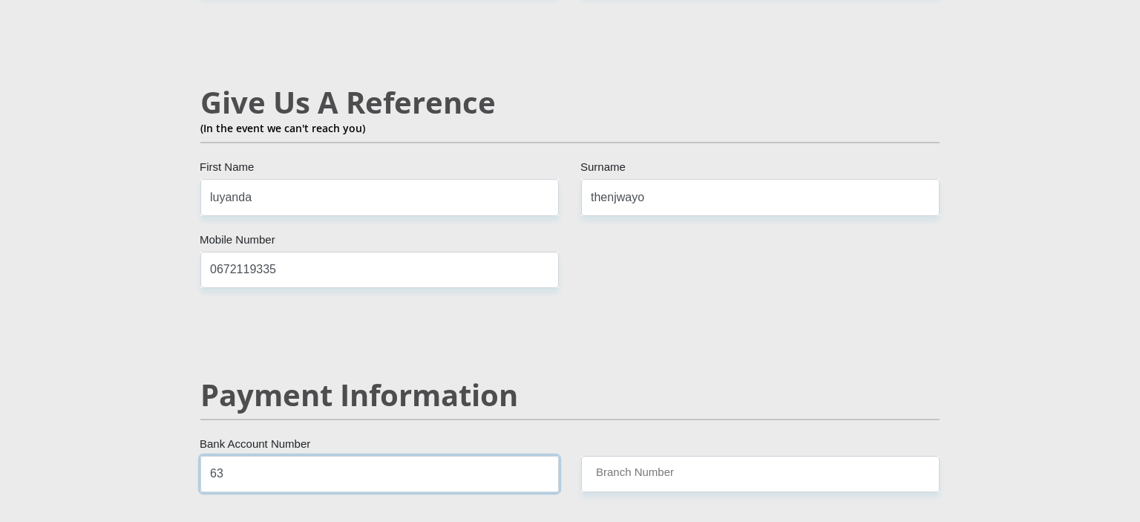
type input "6"
type input "1"
type input "1549091644"
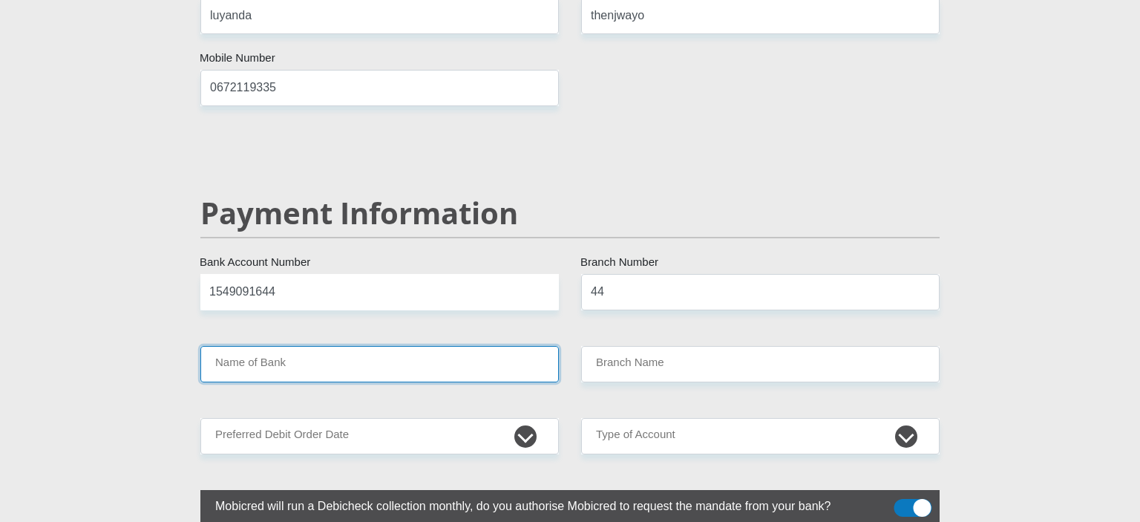
scroll to position [2805, 0]
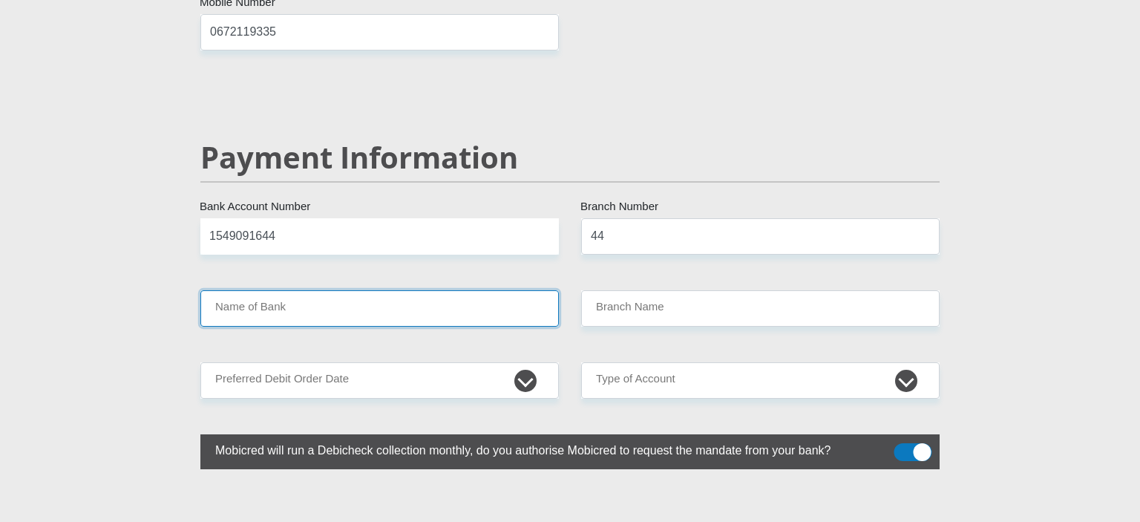
drag, startPoint x: 449, startPoint y: 264, endPoint x: 628, endPoint y: 199, distance: 190.4
click at [559, 290] on input "Name of Bank" at bounding box center [379, 308] width 358 height 36
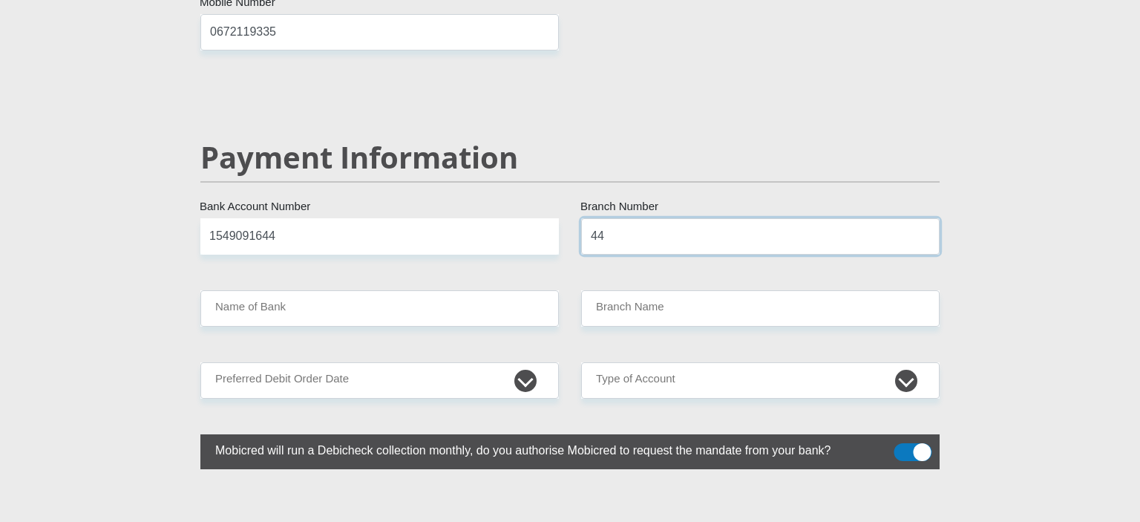
click at [628, 218] on input "44" at bounding box center [760, 236] width 358 height 36
type input "4"
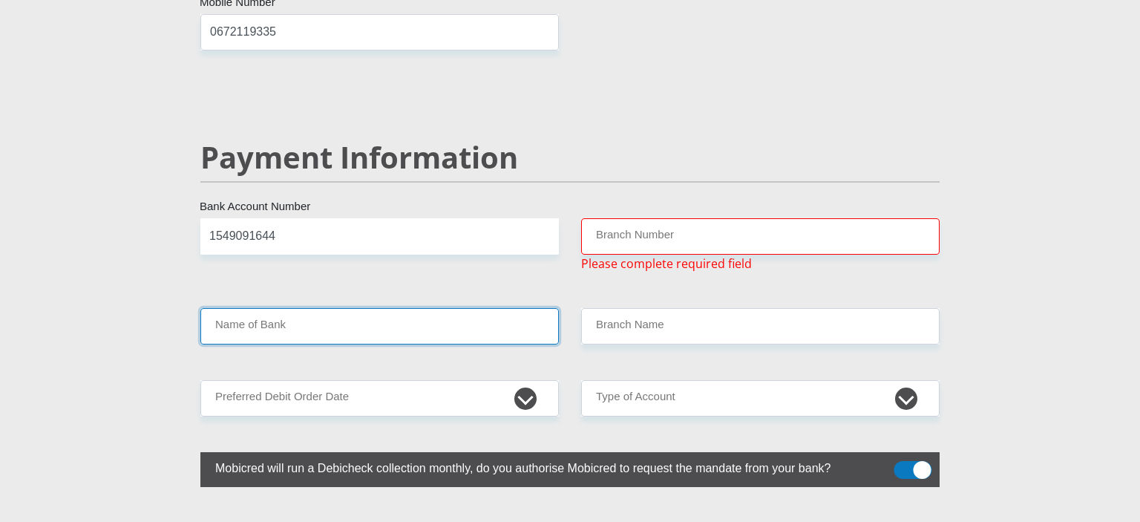
click at [472, 308] on input "Name of Bank" at bounding box center [379, 326] width 358 height 36
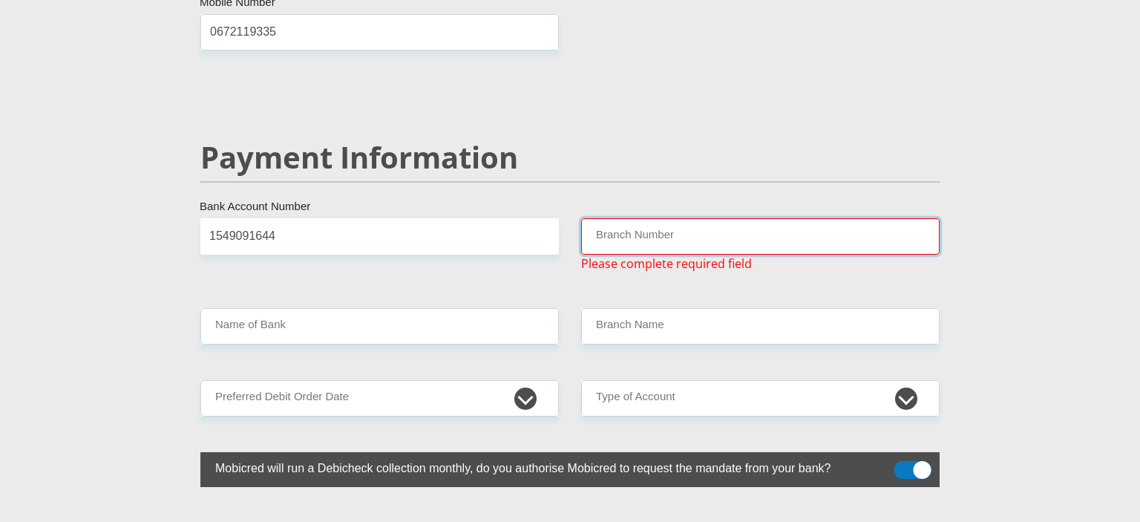
click at [638, 218] on input "Branch Number" at bounding box center [760, 236] width 358 height 36
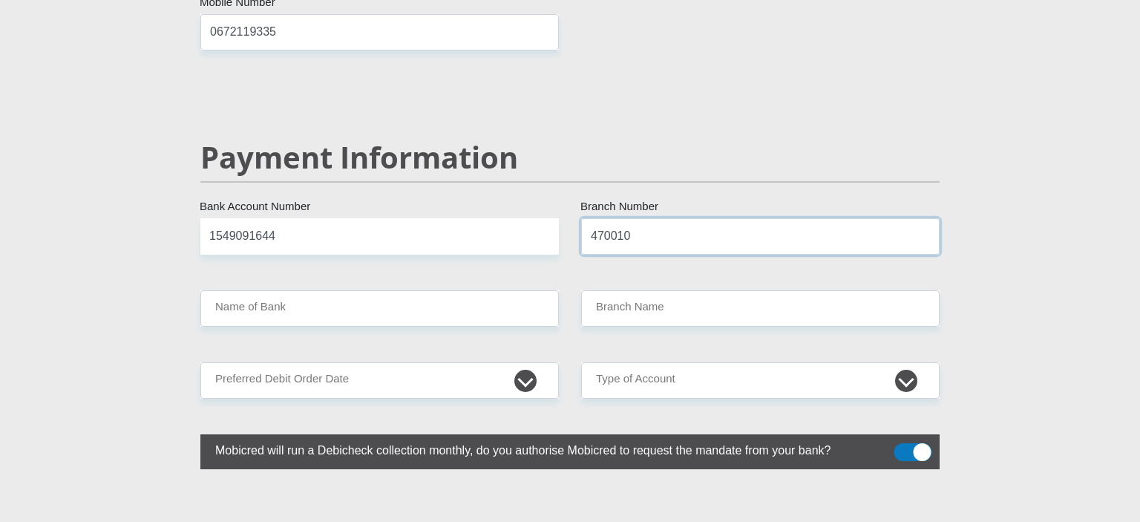
type input "470010"
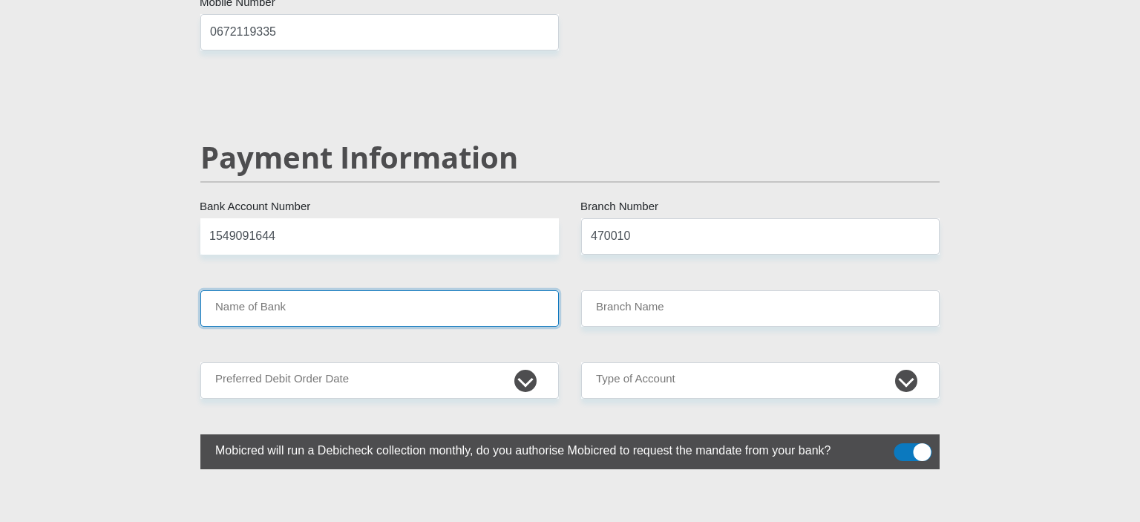
click at [373, 290] on input "Name of Bank" at bounding box center [379, 308] width 358 height 36
type input "CAPITEC BANK LIMITED"
type input "CAPITEC BANK CPC"
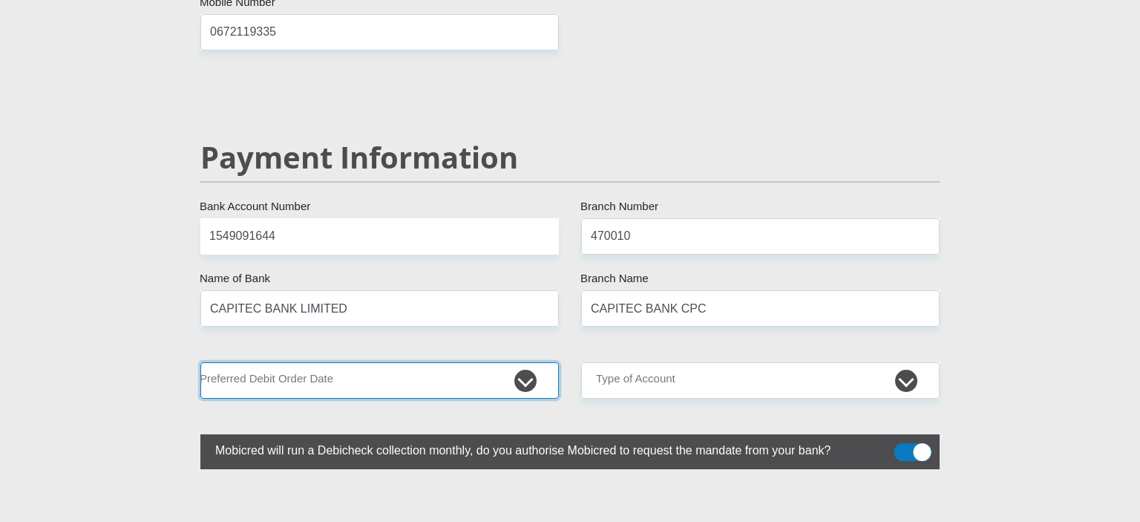
click at [200, 362] on select "1st 2nd 3rd 4th 5th 7th 18th 19th 20th 21st 22nd 23rd 24th 25th 26th 27th 28th …" at bounding box center [379, 380] width 358 height 36
select select "21"
click option "21st" at bounding box center [0, 0] width 0 height 0
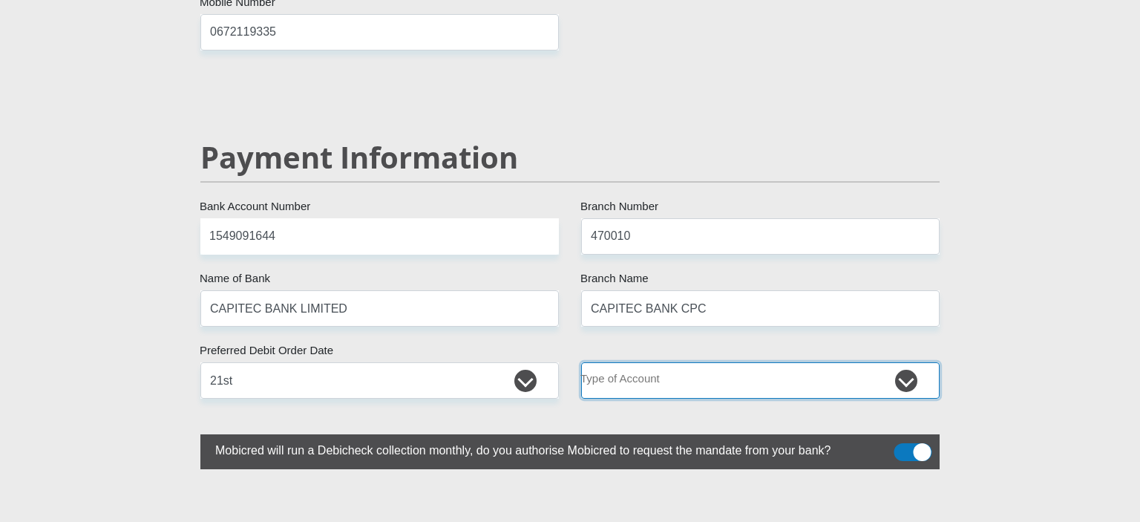
click at [581, 362] on select "Cheque Savings" at bounding box center [760, 380] width 358 height 36
select select "SAV"
click option "Savings" at bounding box center [0, 0] width 0 height 0
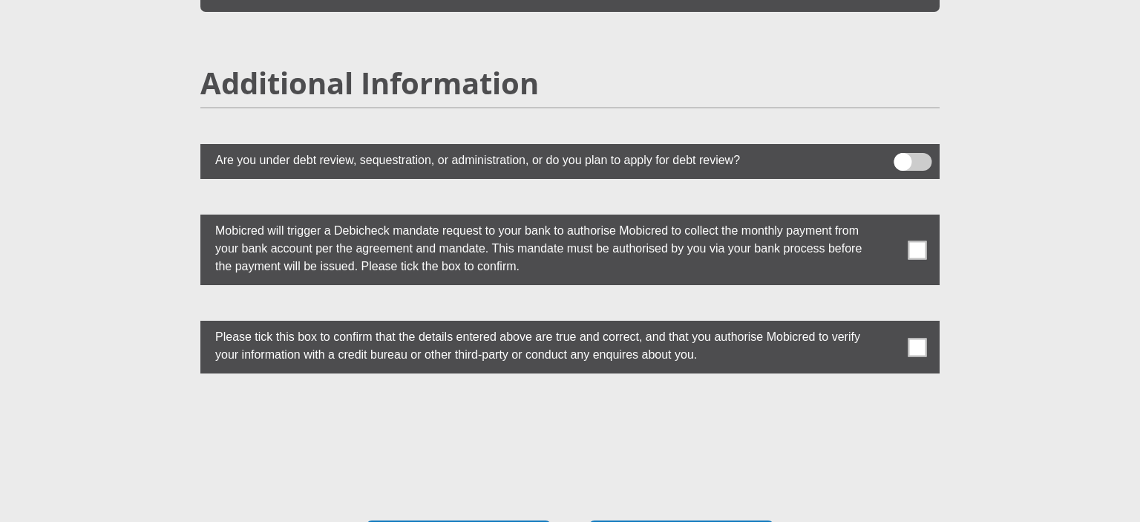
scroll to position [4122, 0]
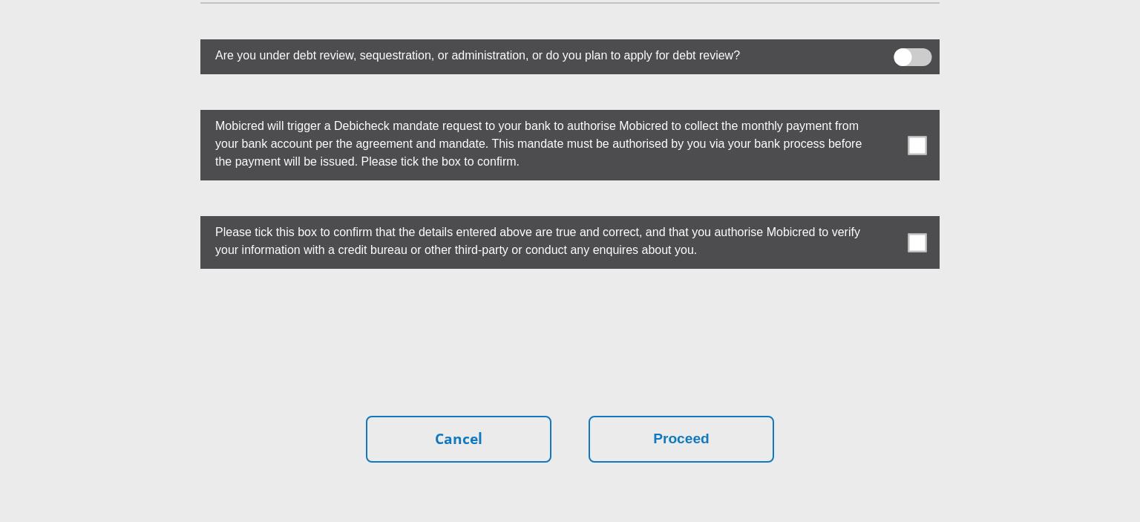
click at [912, 136] on span at bounding box center [917, 145] width 19 height 19
click at [888, 114] on input "checkbox" at bounding box center [888, 114] width 0 height 0
click at [919, 233] on span at bounding box center [917, 242] width 19 height 19
click at [888, 220] on input "checkbox" at bounding box center [888, 220] width 0 height 0
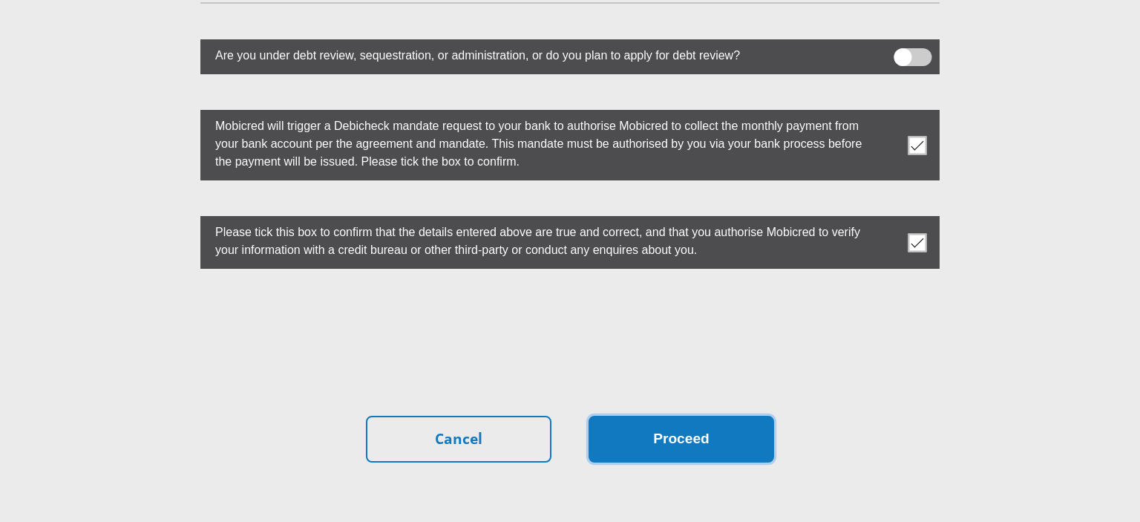
click at [698, 416] on button "Proceed" at bounding box center [682, 439] width 186 height 47
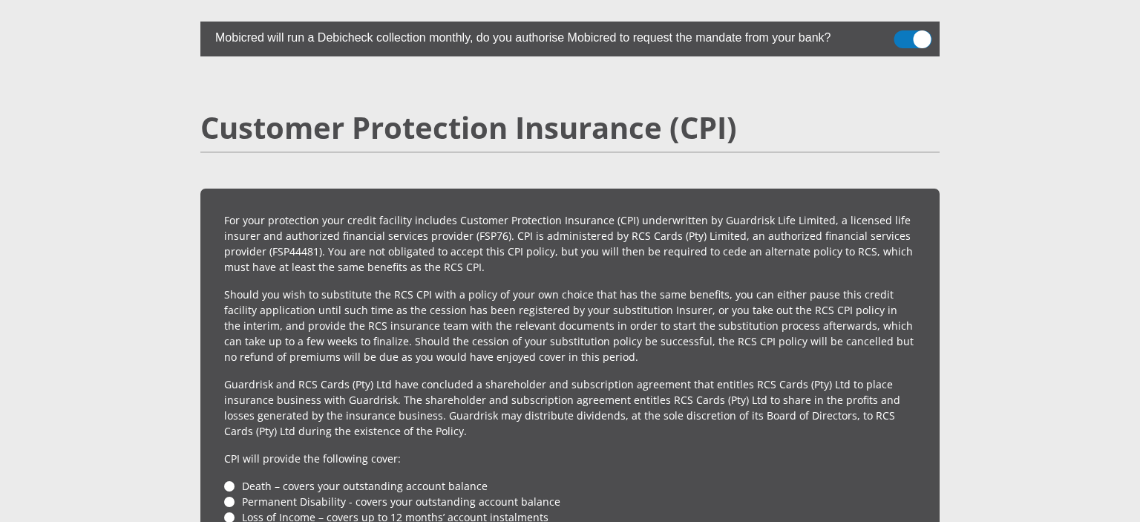
scroll to position [3125, 0]
